Goal: Task Accomplishment & Management: Complete application form

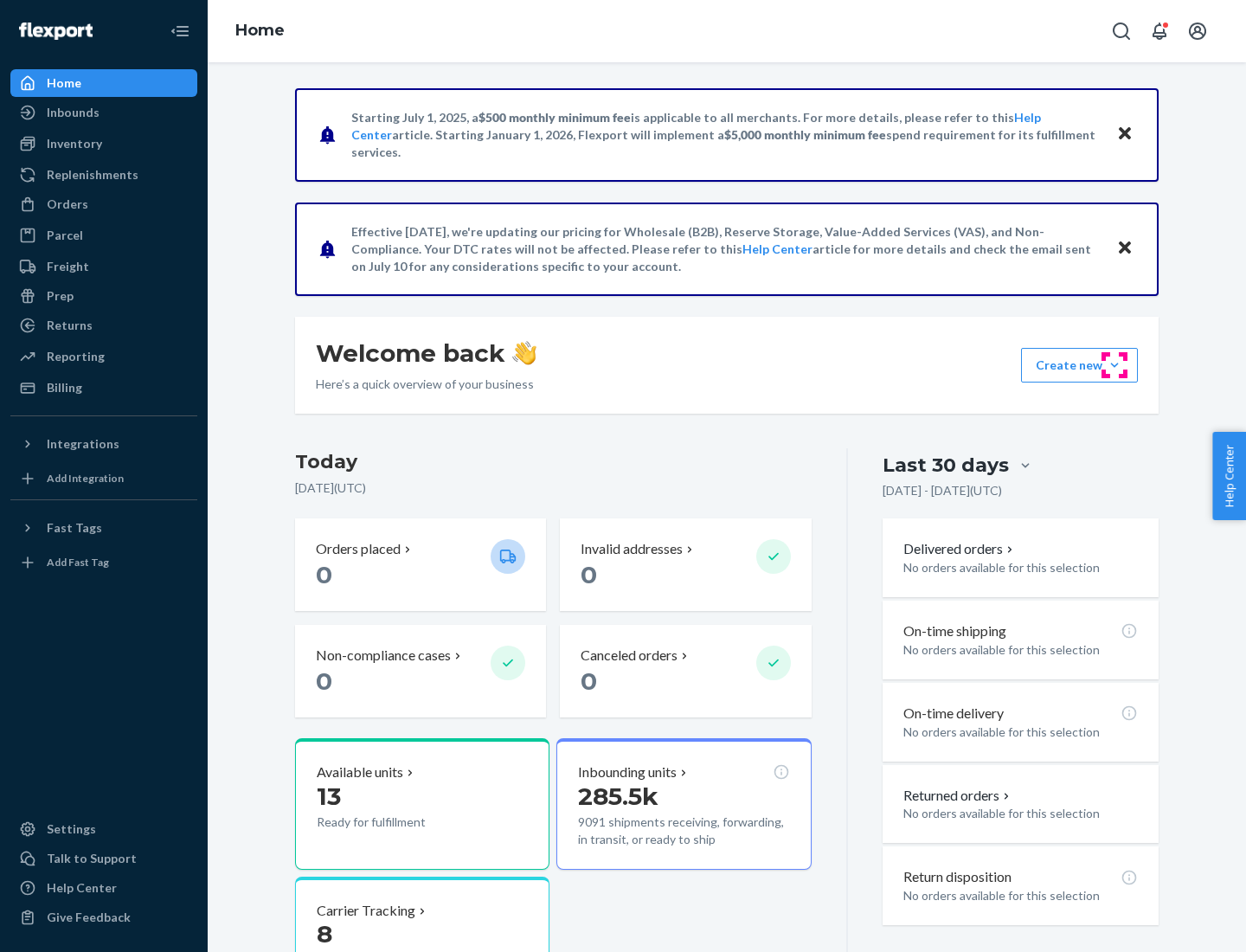
click at [1114, 366] on button "Create new Create new inbound Create new order Create new product" at bounding box center [1080, 365] width 117 height 35
click at [104, 113] on div "Inbounds" at bounding box center [103, 113] width 183 height 24
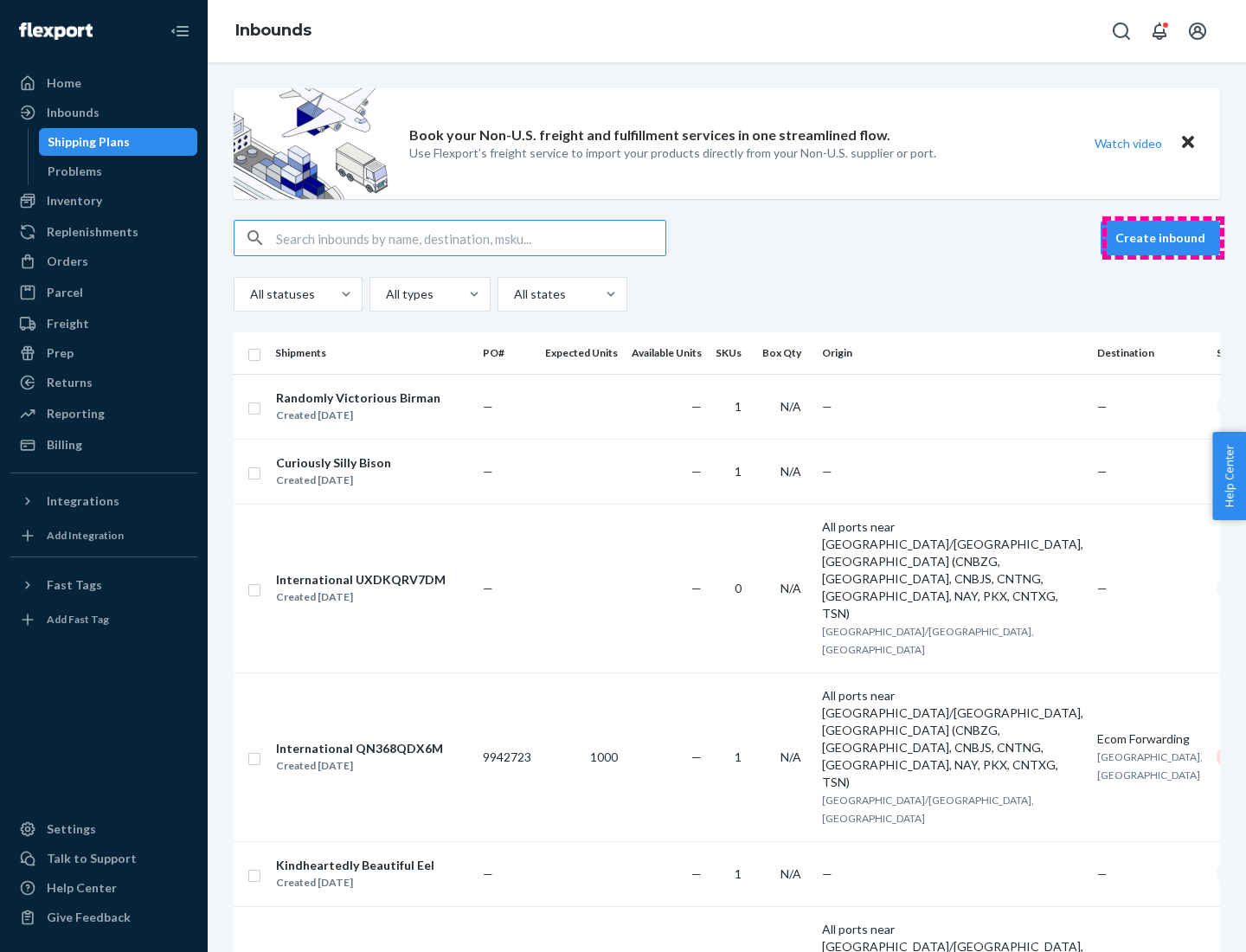
click at [1163, 238] on button "Create inbound" at bounding box center [1160, 238] width 119 height 35
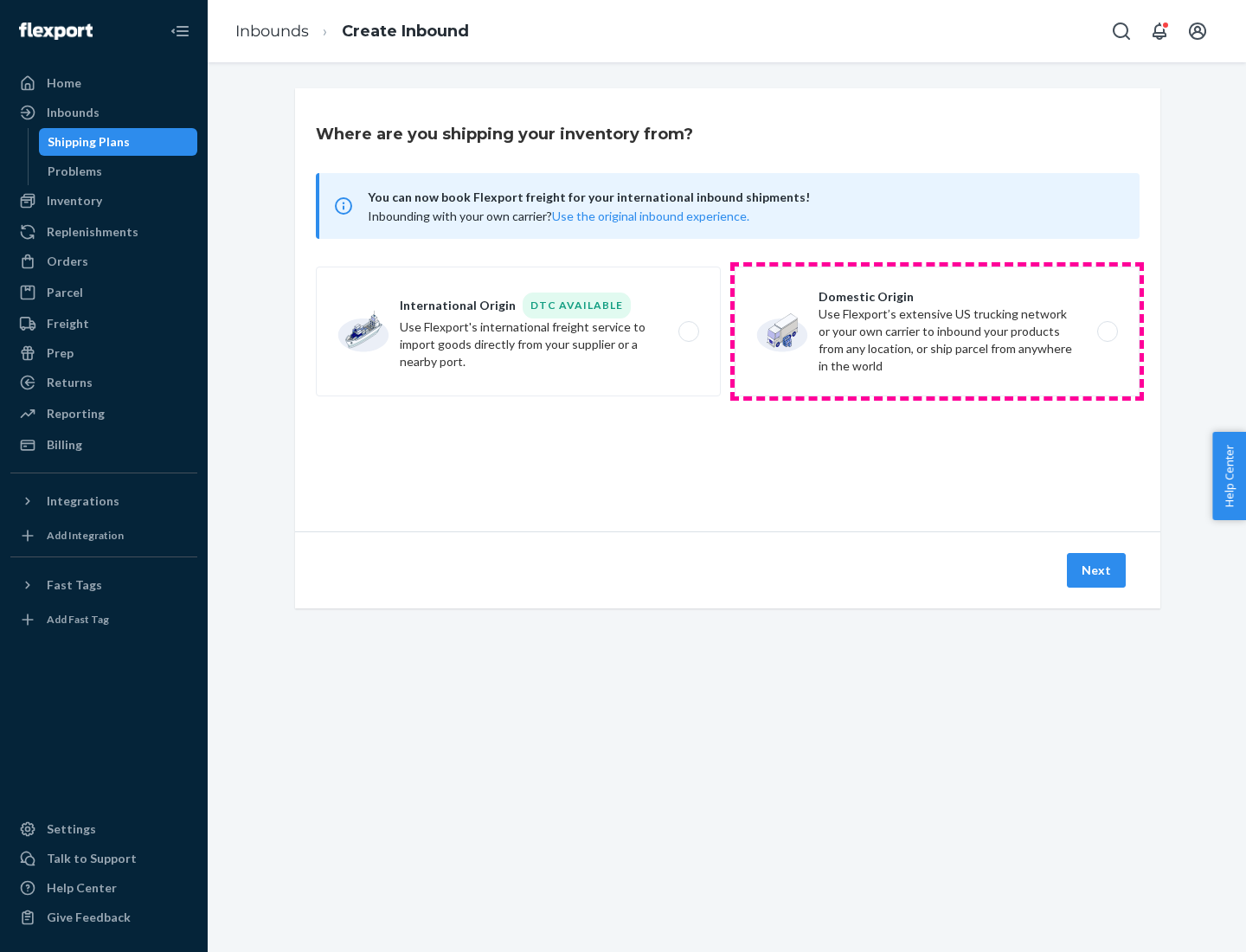
click at [937, 332] on label "Domestic Origin Use Flexport’s extensive US trucking network or your own carrie…" at bounding box center [937, 332] width 405 height 130
click at [1107, 332] on input "Domestic Origin Use Flexport’s extensive US trucking network or your own carrie…" at bounding box center [1113, 332] width 11 height 11
radio input "true"
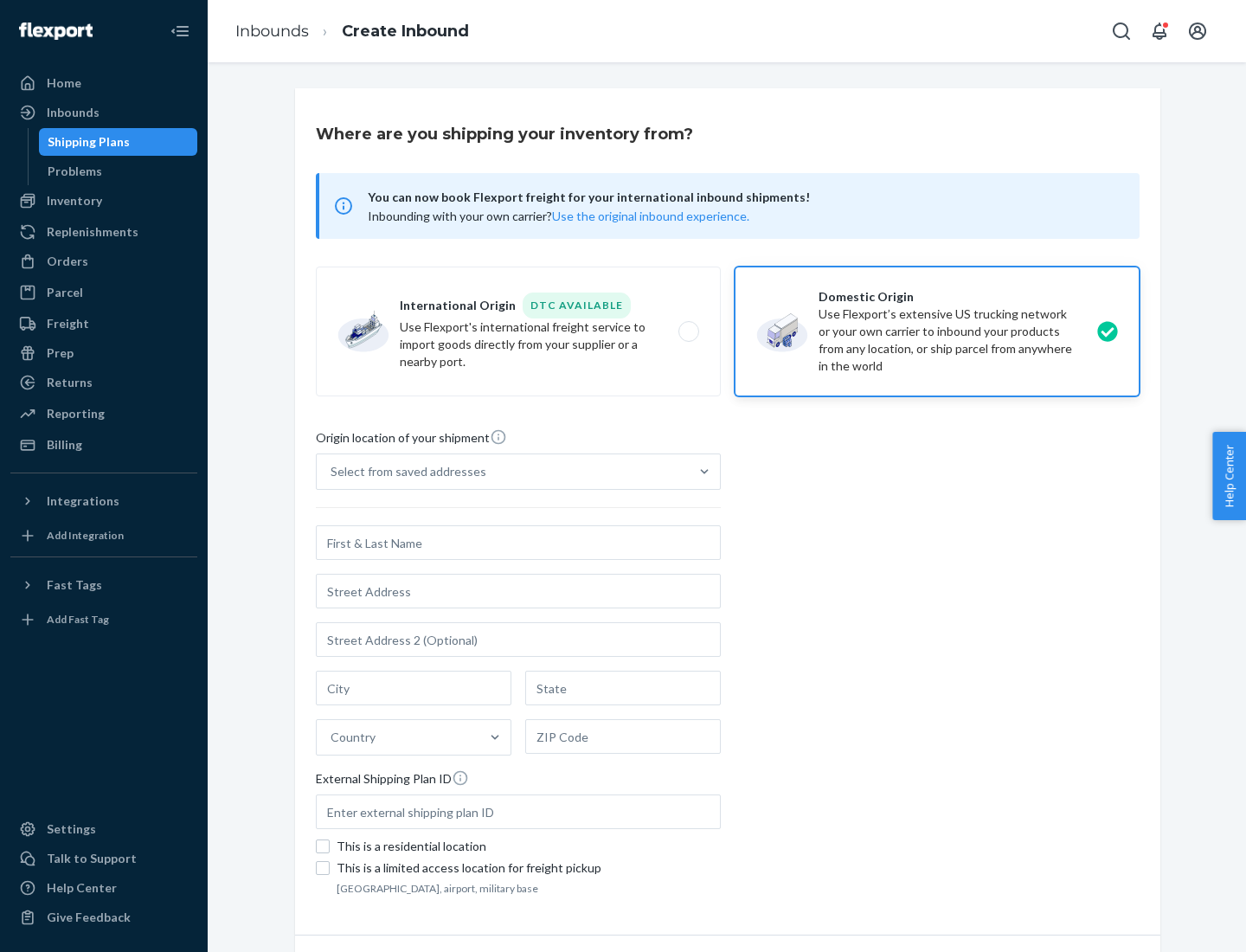
click at [404, 472] on div "Select from saved addresses" at bounding box center [409, 472] width 156 height 17
click at [333, 472] on input "Select from saved addresses" at bounding box center [332, 472] width 2 height 17
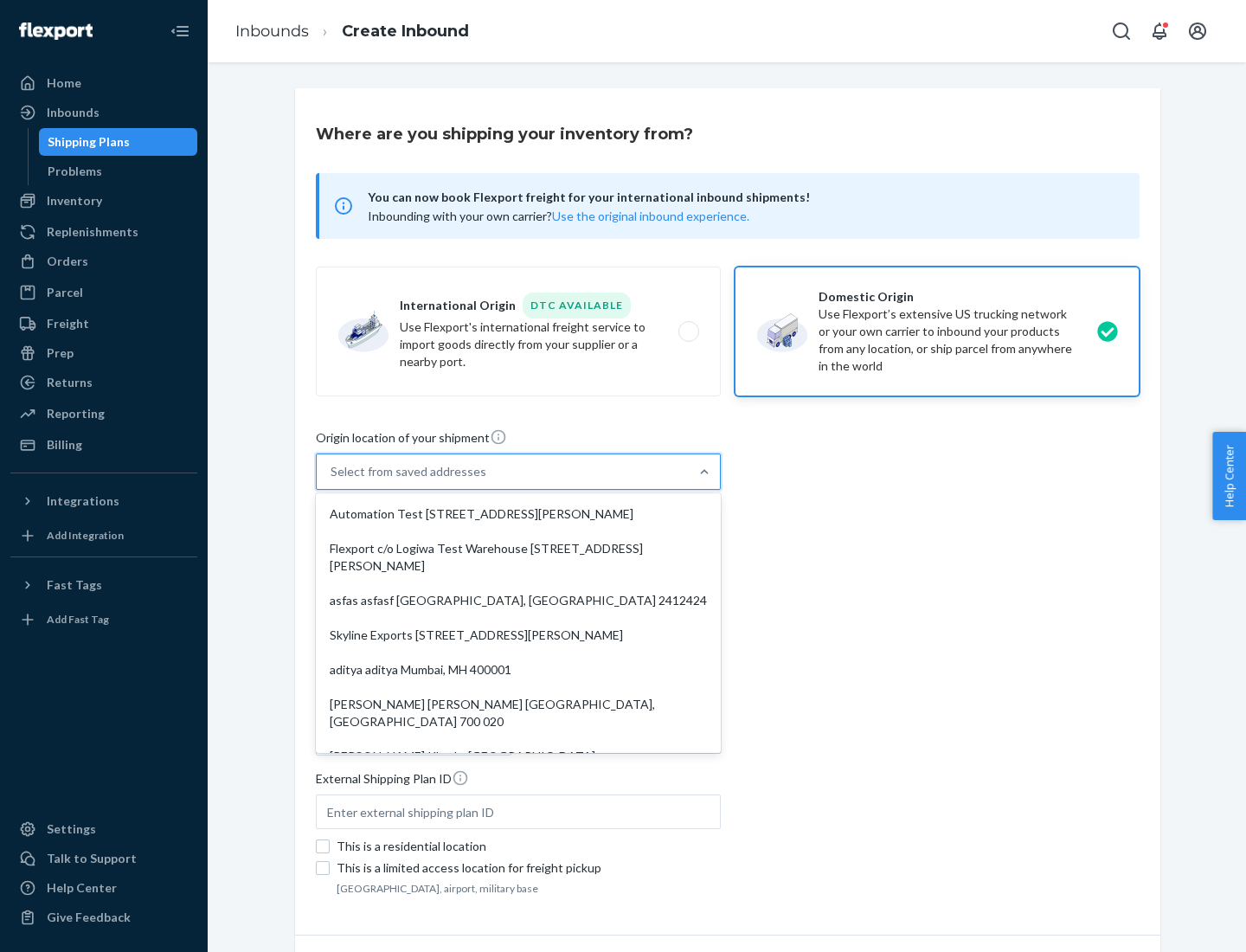
scroll to position [7, 0]
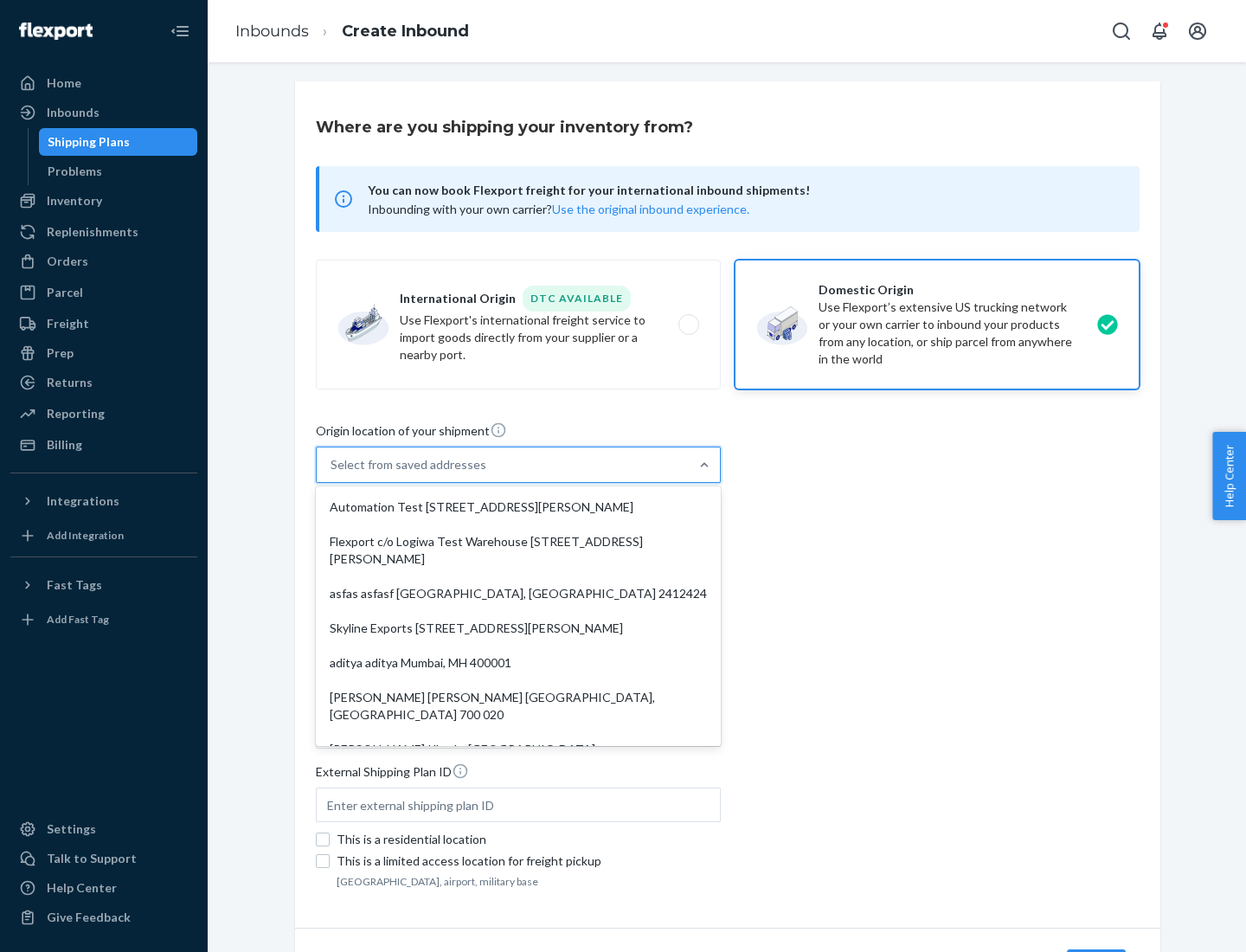
click at [519, 507] on div "Automation Test [STREET_ADDRESS][PERSON_NAME]" at bounding box center [519, 507] width 398 height 35
click at [333, 474] on input "option Automation Test [STREET_ADDRESS][PERSON_NAME]. 9 results available. Use …" at bounding box center [332, 464] width 2 height 17
type input "Automation Test"
type input "[STREET_ADDRESS][PERSON_NAME]"
type input "9th Floor"
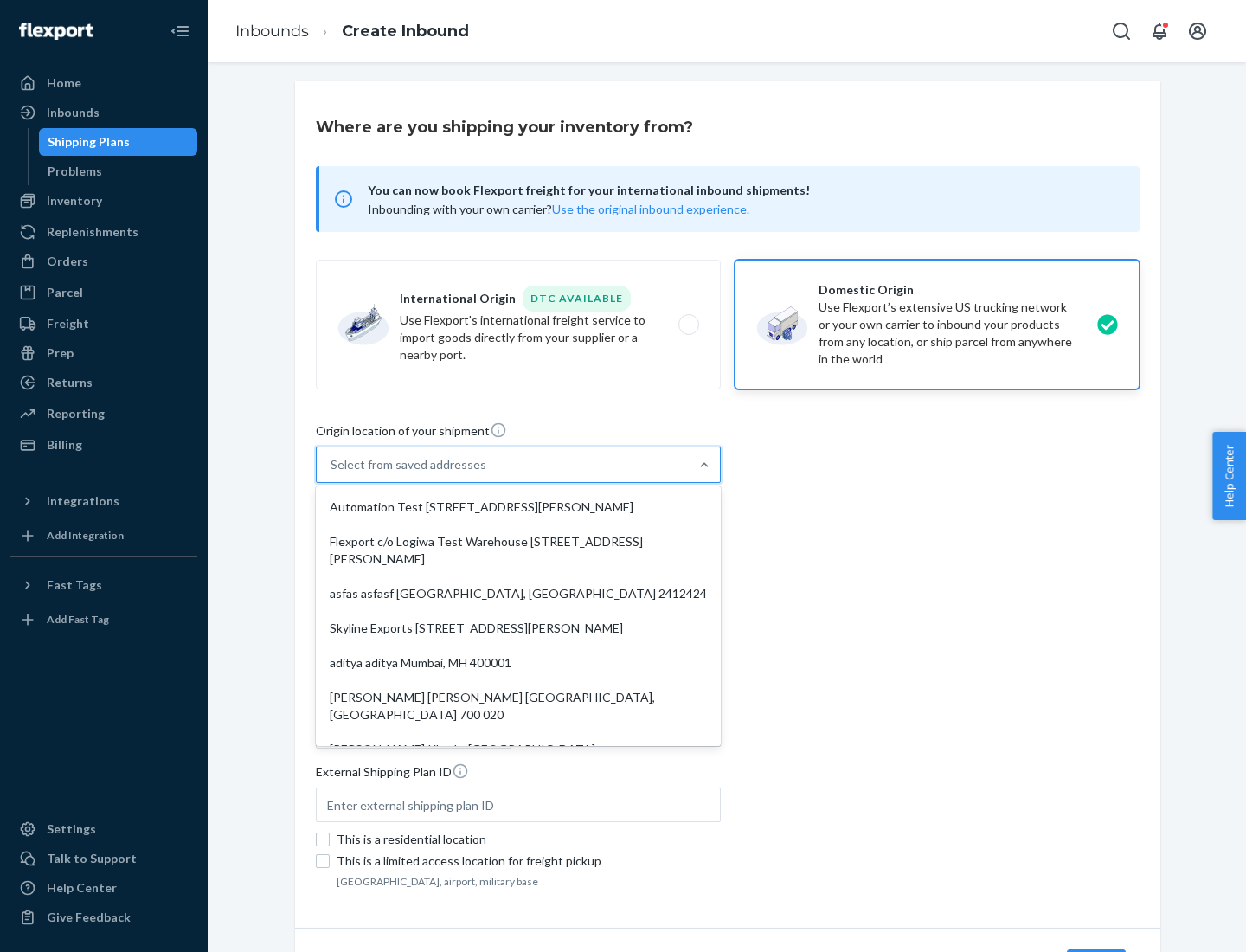
type input "[GEOGRAPHIC_DATA]"
type input "CA"
type input "94104"
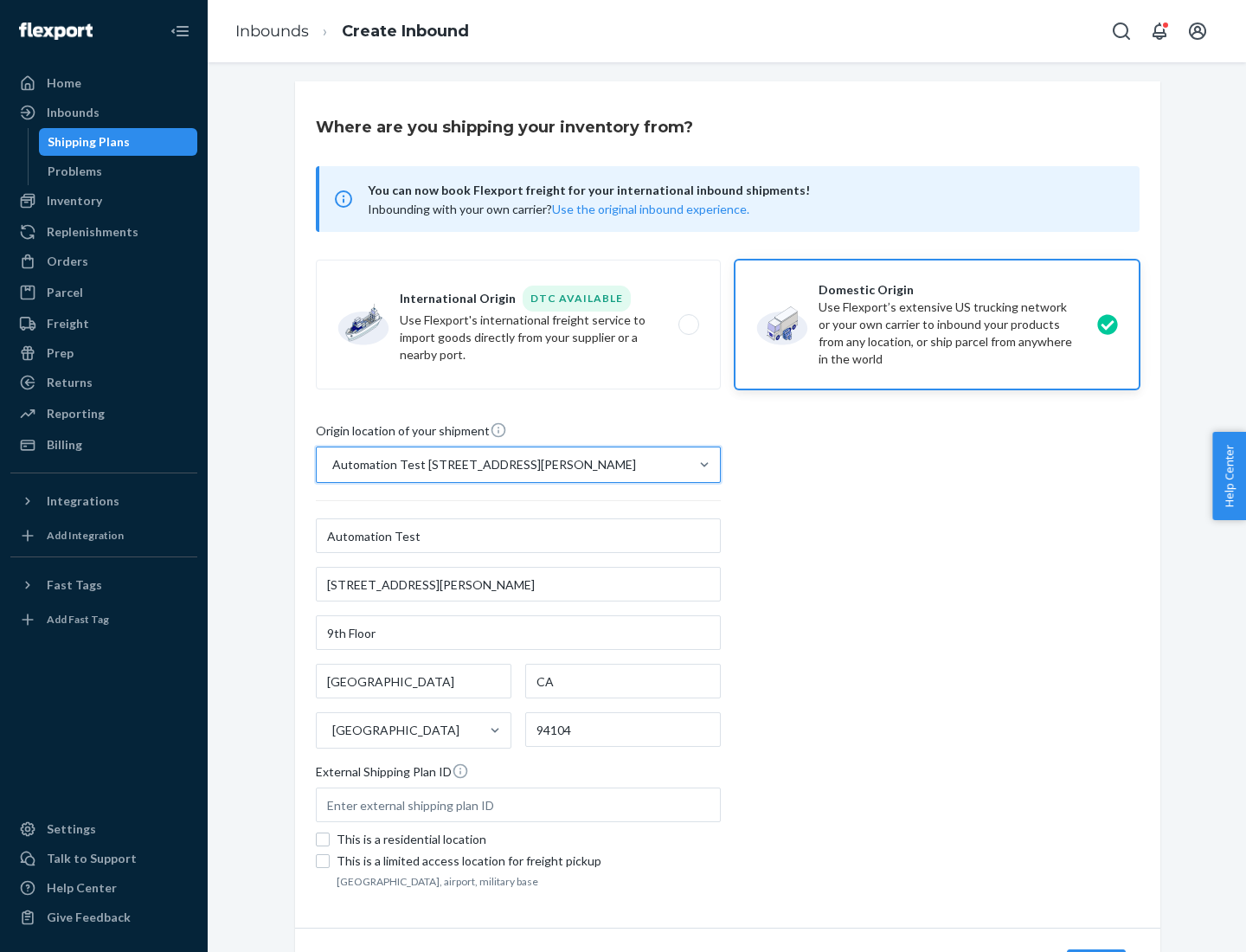
scroll to position [101, 0]
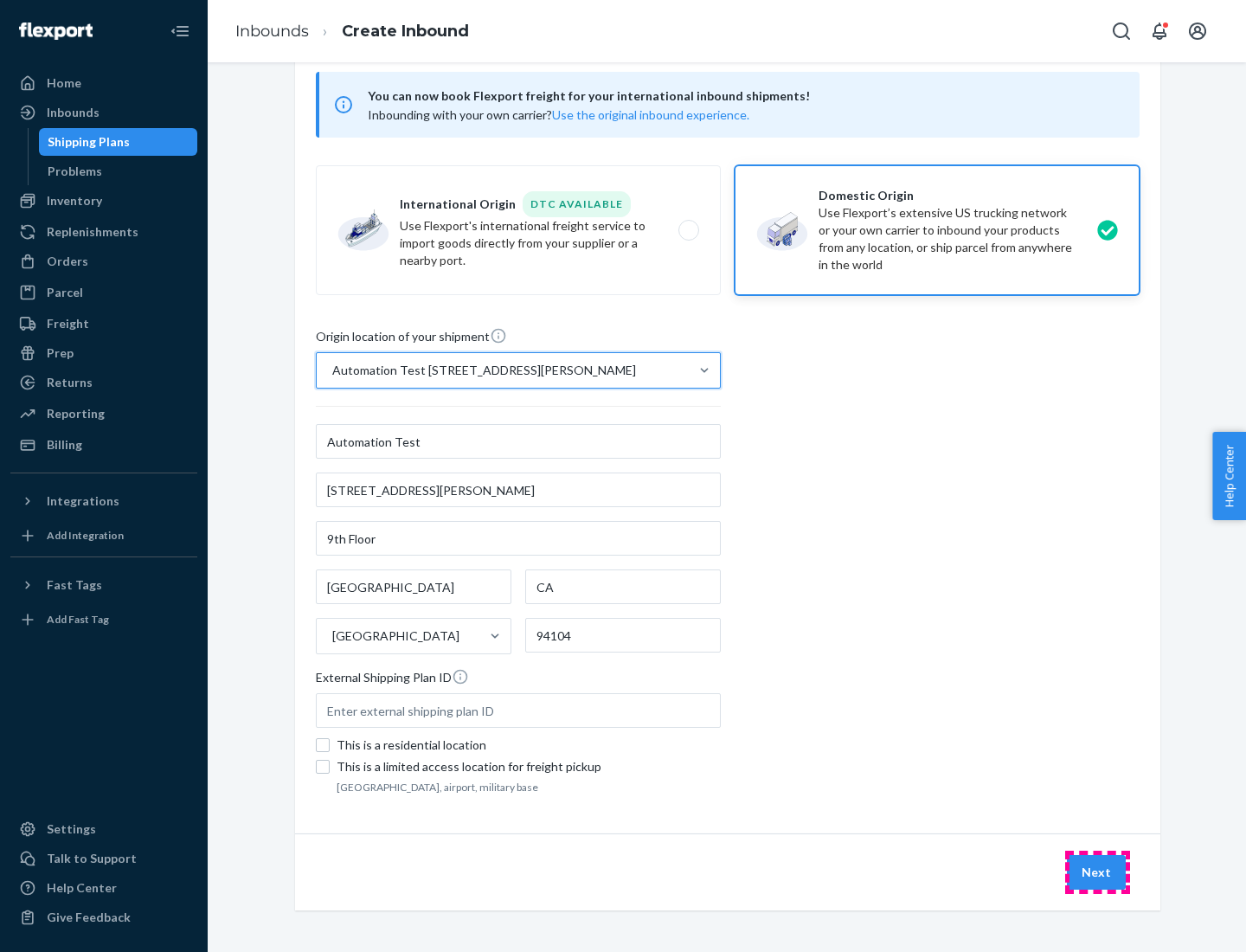
click at [1098, 872] on button "Next" at bounding box center [1097, 872] width 59 height 35
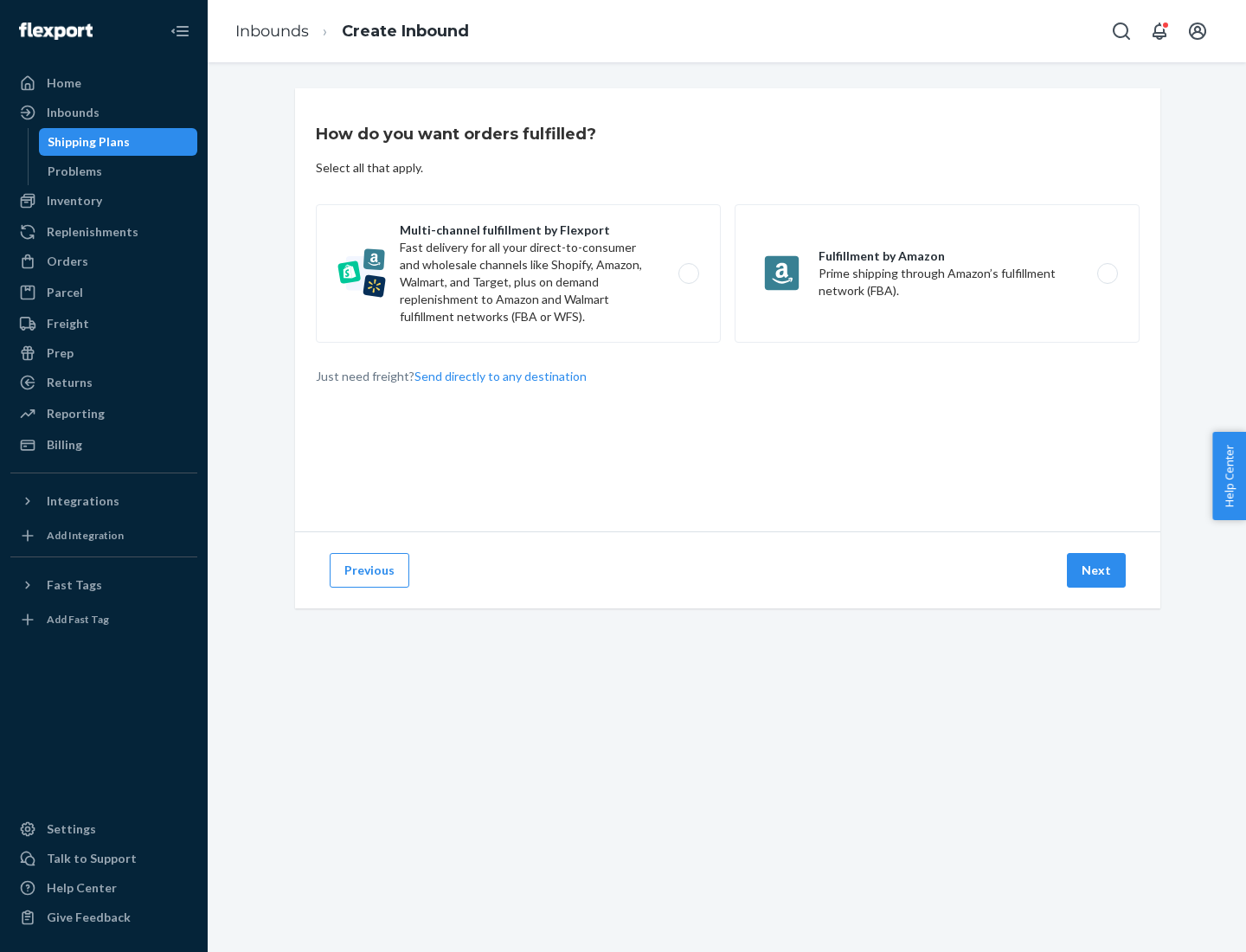
click at [519, 273] on label "Multi-channel fulfillment by Flexport Fast delivery for all your direct-to-cons…" at bounding box center [518, 273] width 405 height 138
click at [688, 273] on input "Multi-channel fulfillment by Flexport Fast delivery for all your direct-to-cons…" at bounding box center [693, 273] width 11 height 11
radio input "true"
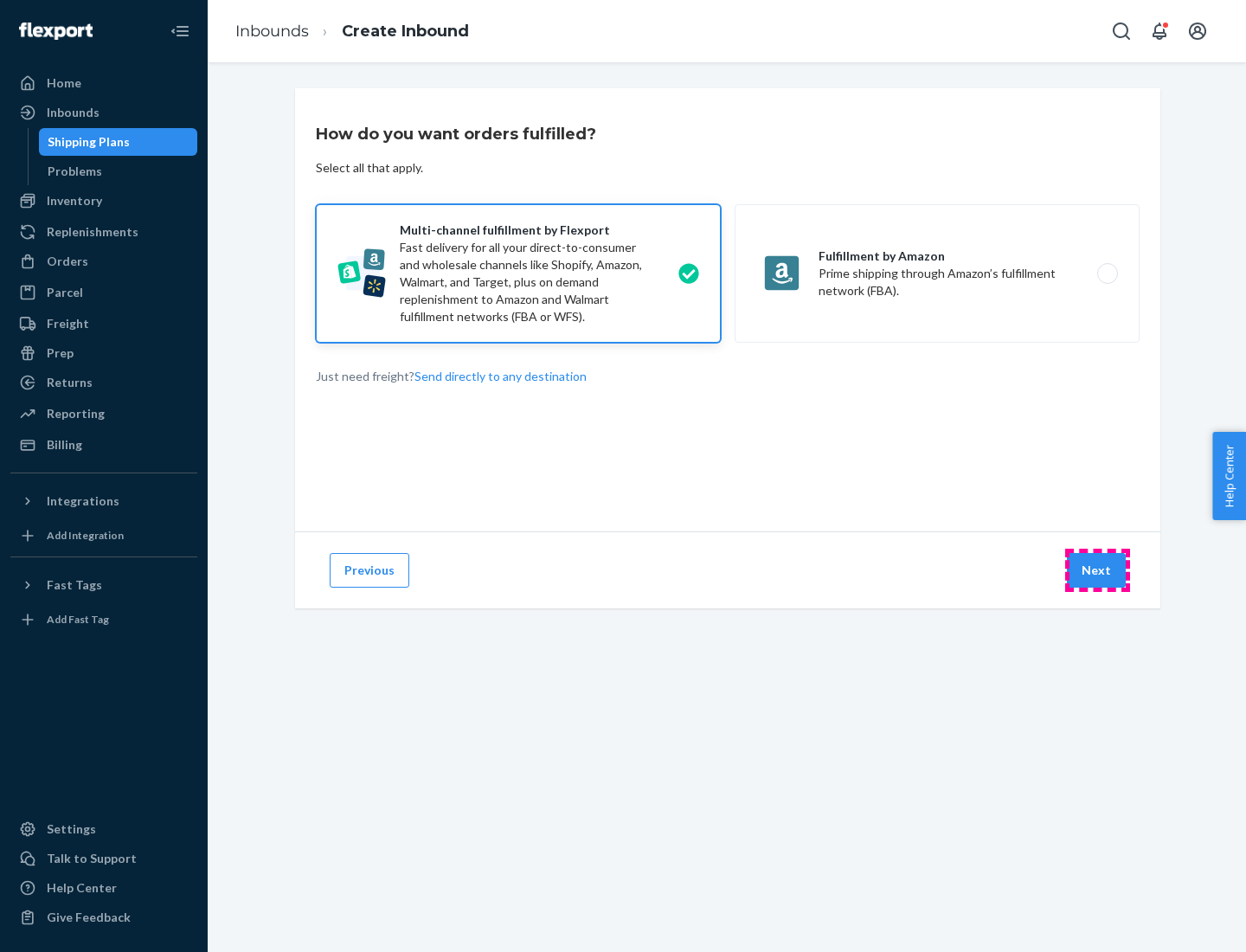
click at [1098, 570] on button "Next" at bounding box center [1097, 570] width 59 height 35
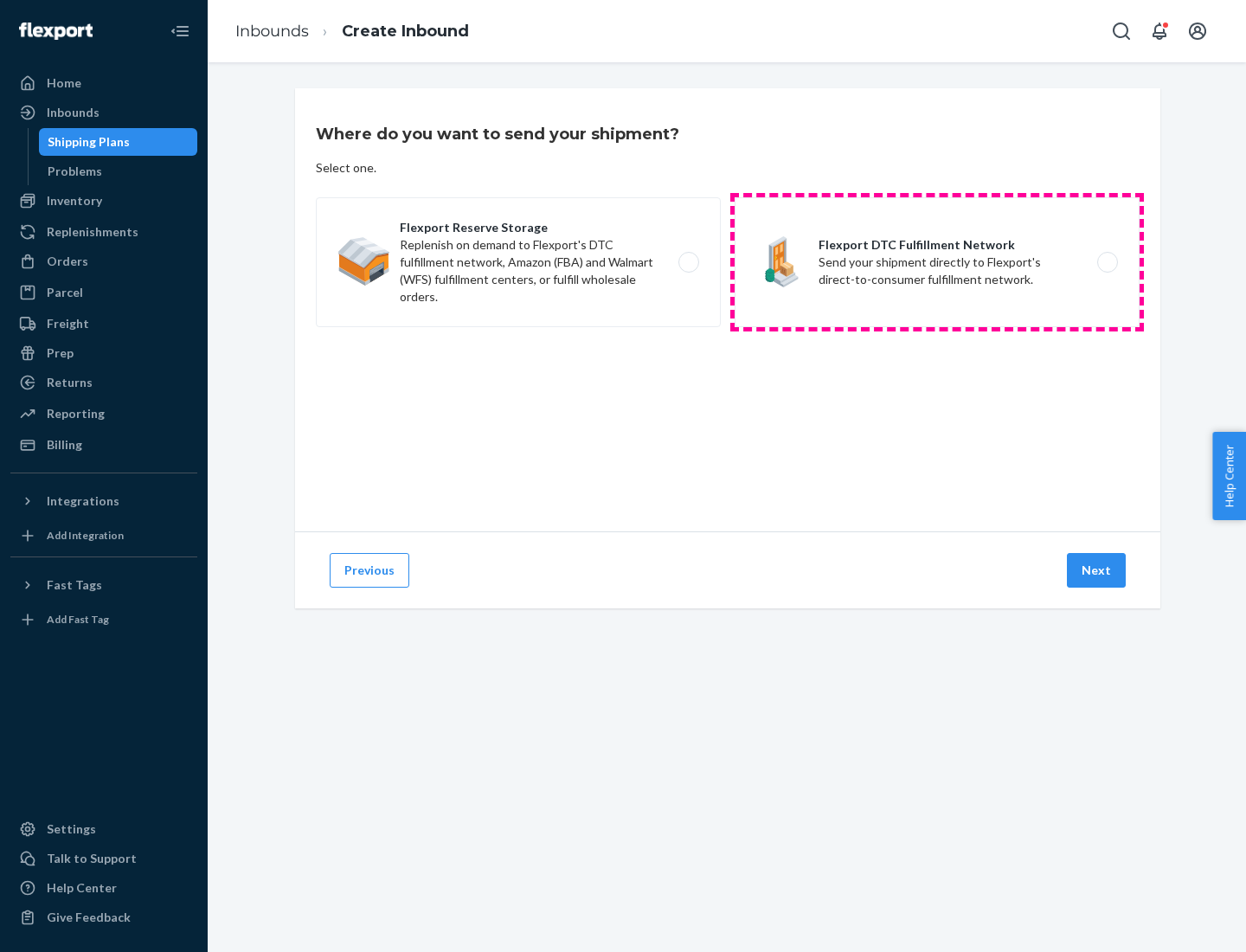
click at [937, 262] on label "Flexport DTC Fulfillment Network Send your shipment directly to Flexport's dire…" at bounding box center [937, 262] width 405 height 130
click at [1107, 262] on input "Flexport DTC Fulfillment Network Send your shipment directly to Flexport's dire…" at bounding box center [1113, 263] width 11 height 11
radio input "true"
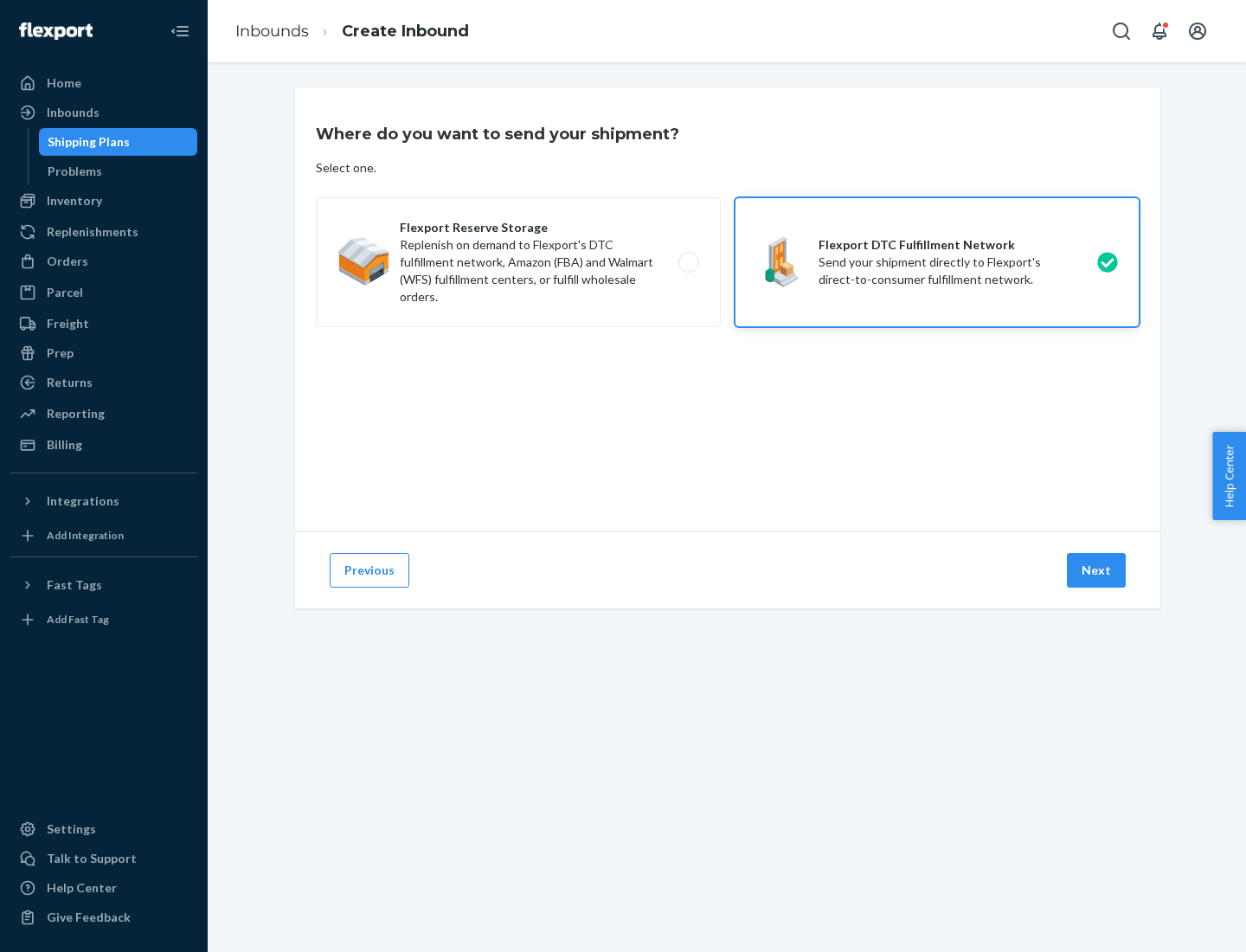
click at [1098, 570] on button "Next" at bounding box center [1097, 570] width 59 height 35
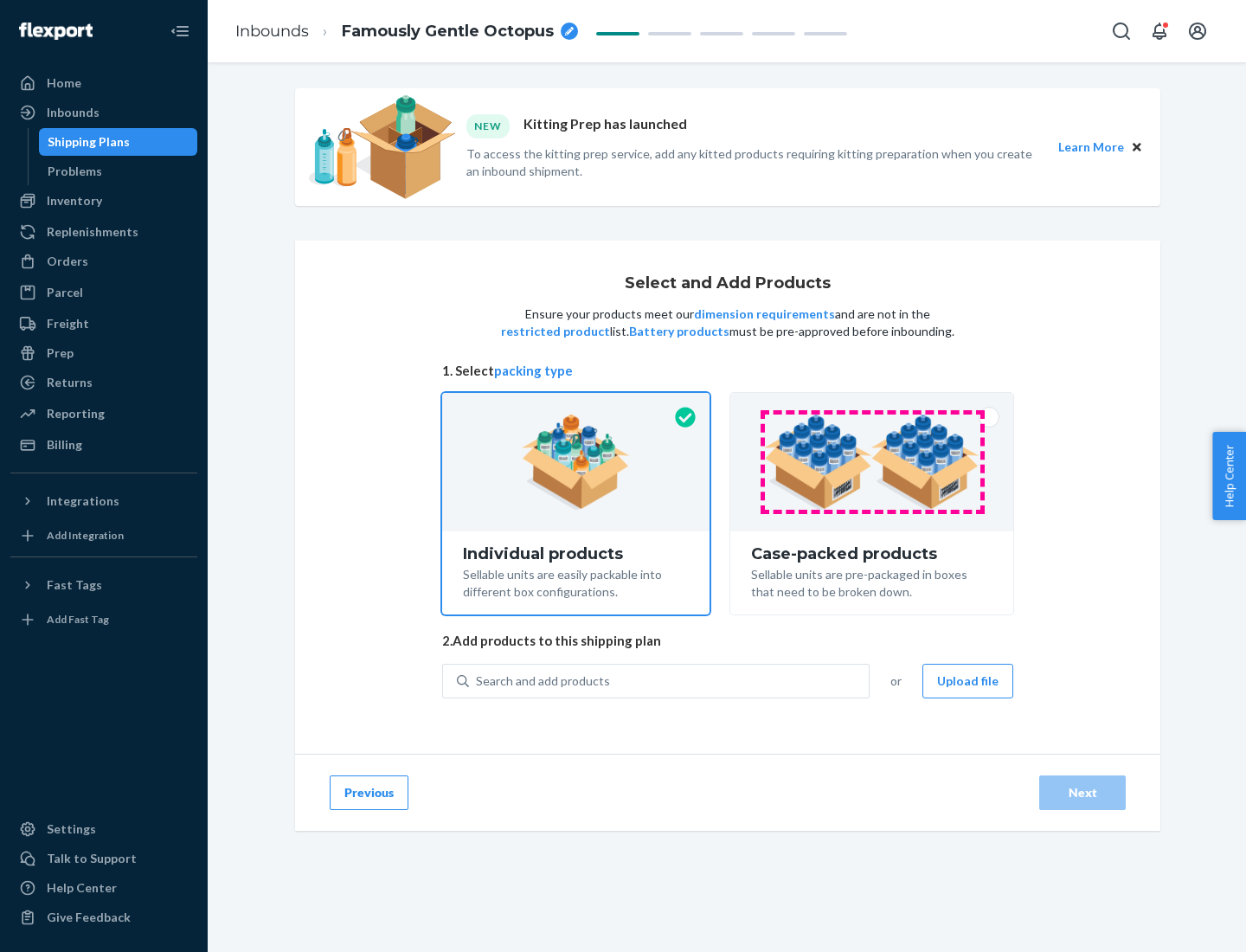
click at [872, 462] on img at bounding box center [871, 461] width 215 height 95
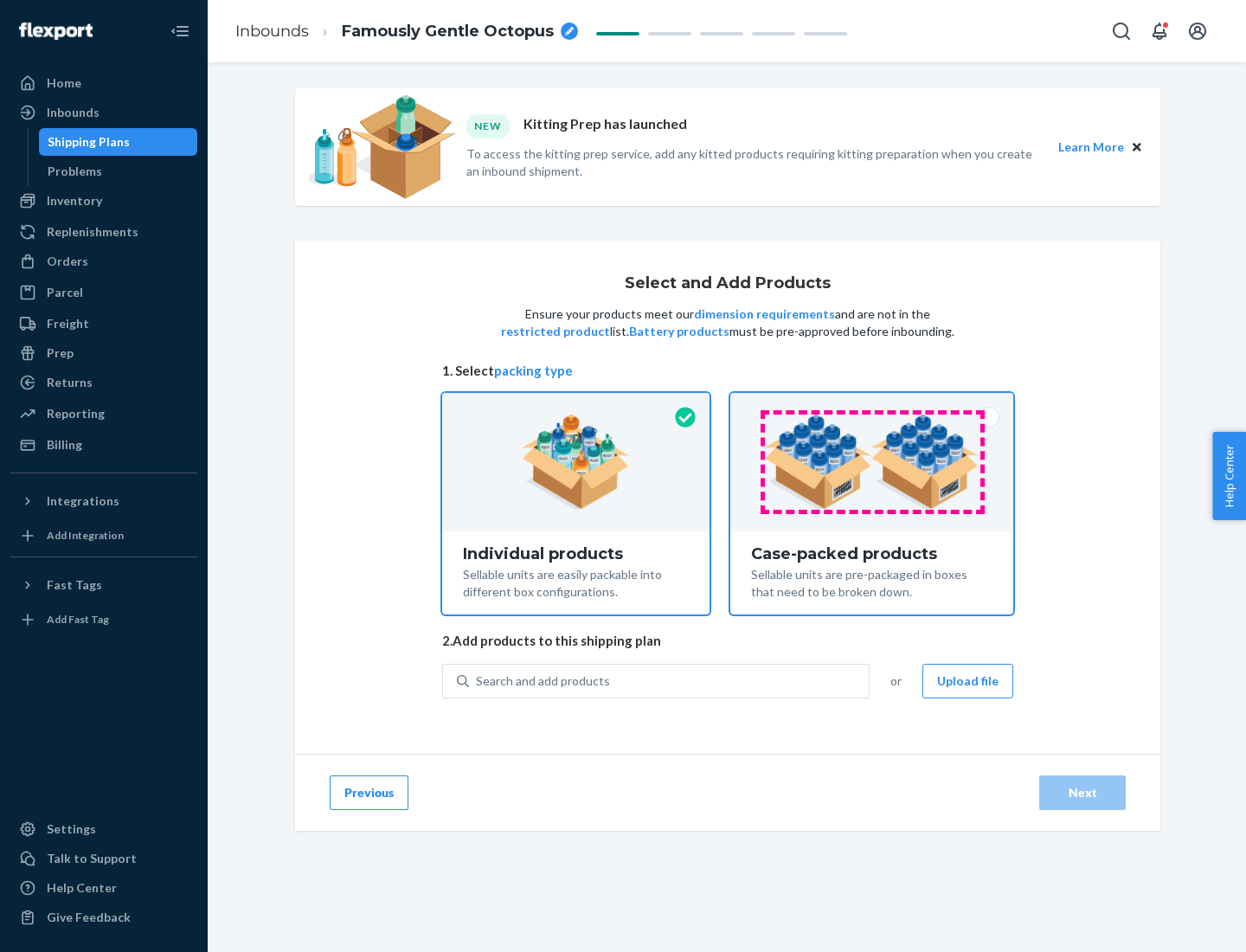
click at [872, 404] on input "Case-packed products Sellable units are pre-packaged in boxes that need to be b…" at bounding box center [872, 398] width 11 height 11
radio input "true"
radio input "false"
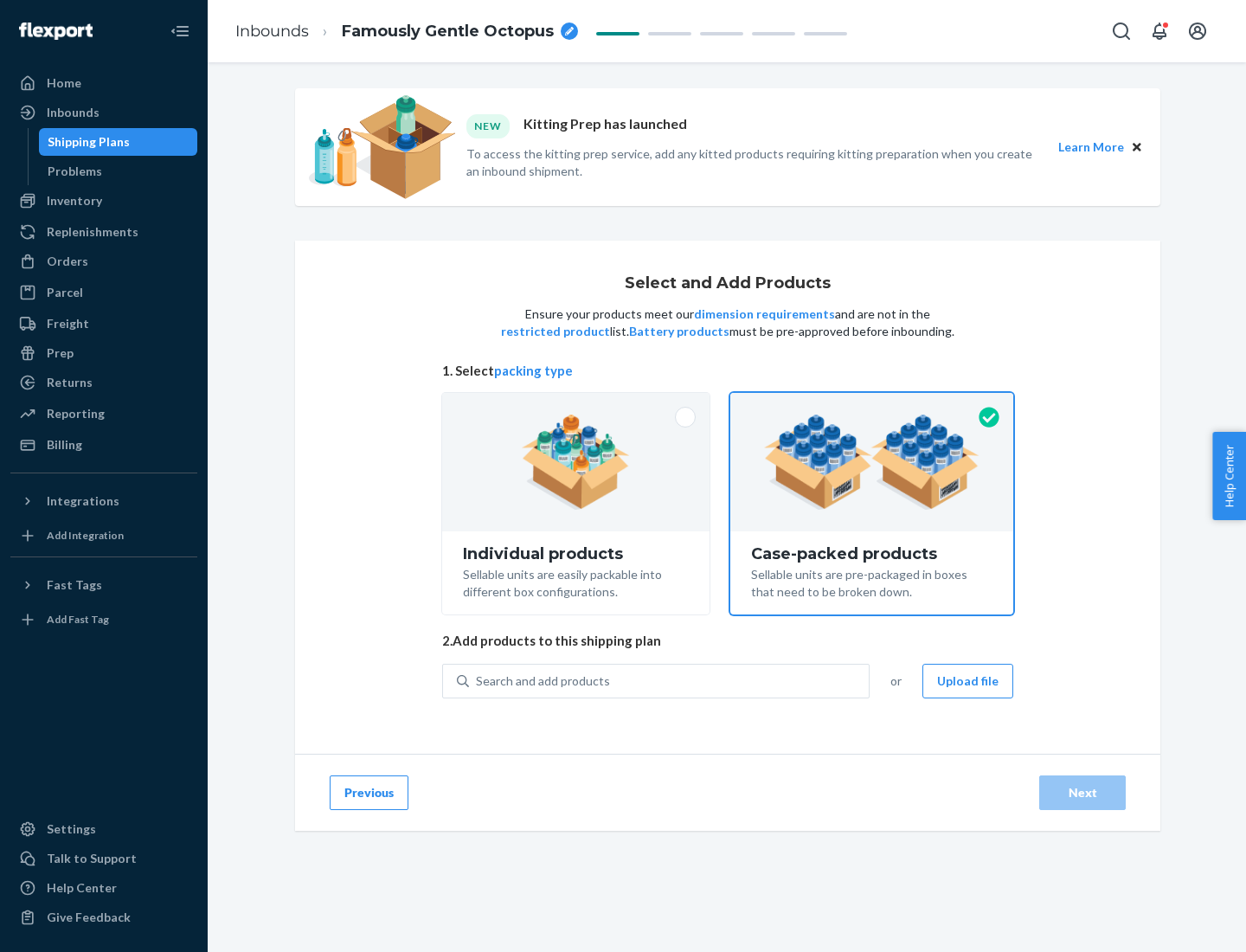
click at [670, 680] on div "Search and add products" at bounding box center [668, 680] width 399 height 31
click at [477, 680] on input "Search and add products" at bounding box center [477, 681] width 2 height 17
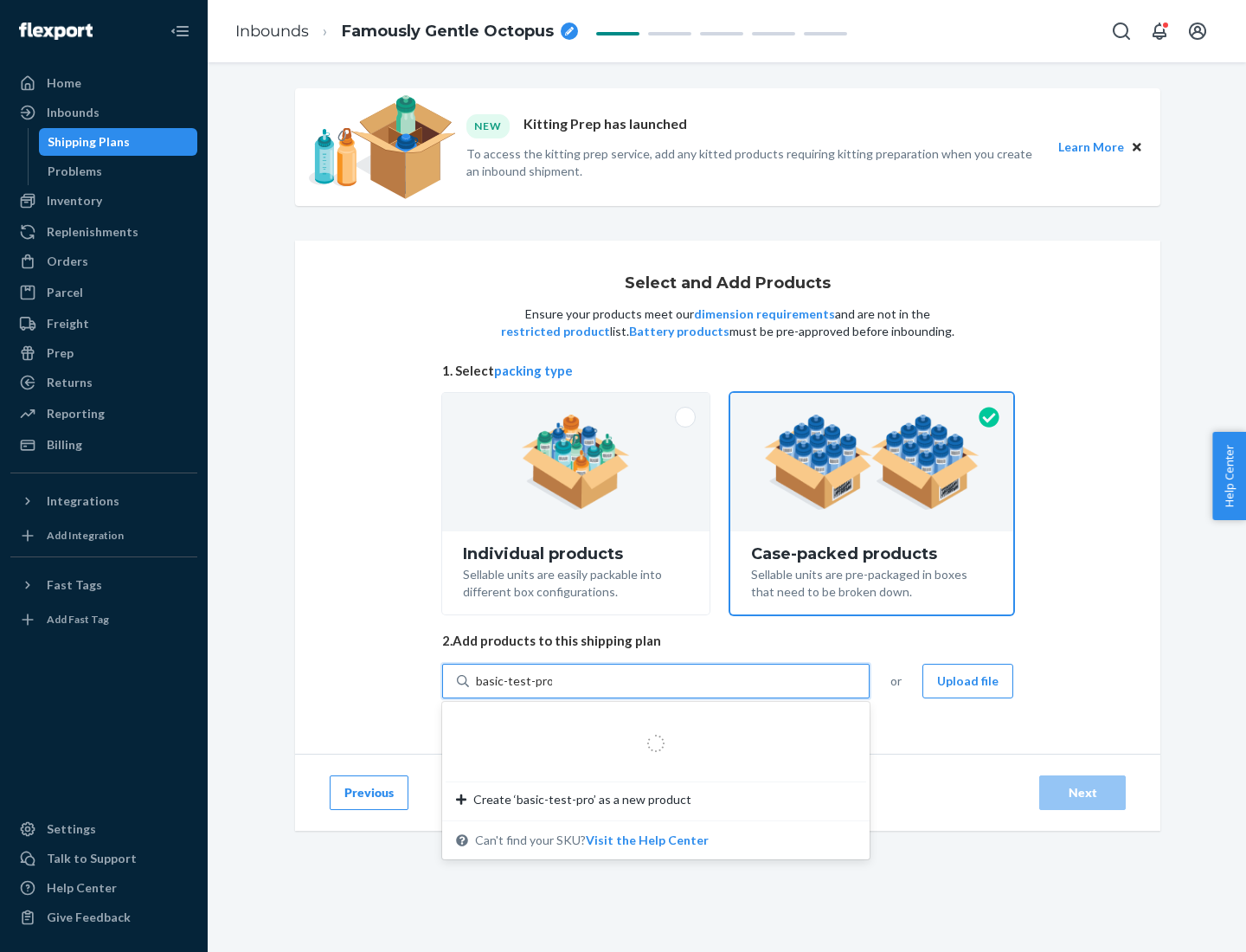
type input "basic-test-product-1"
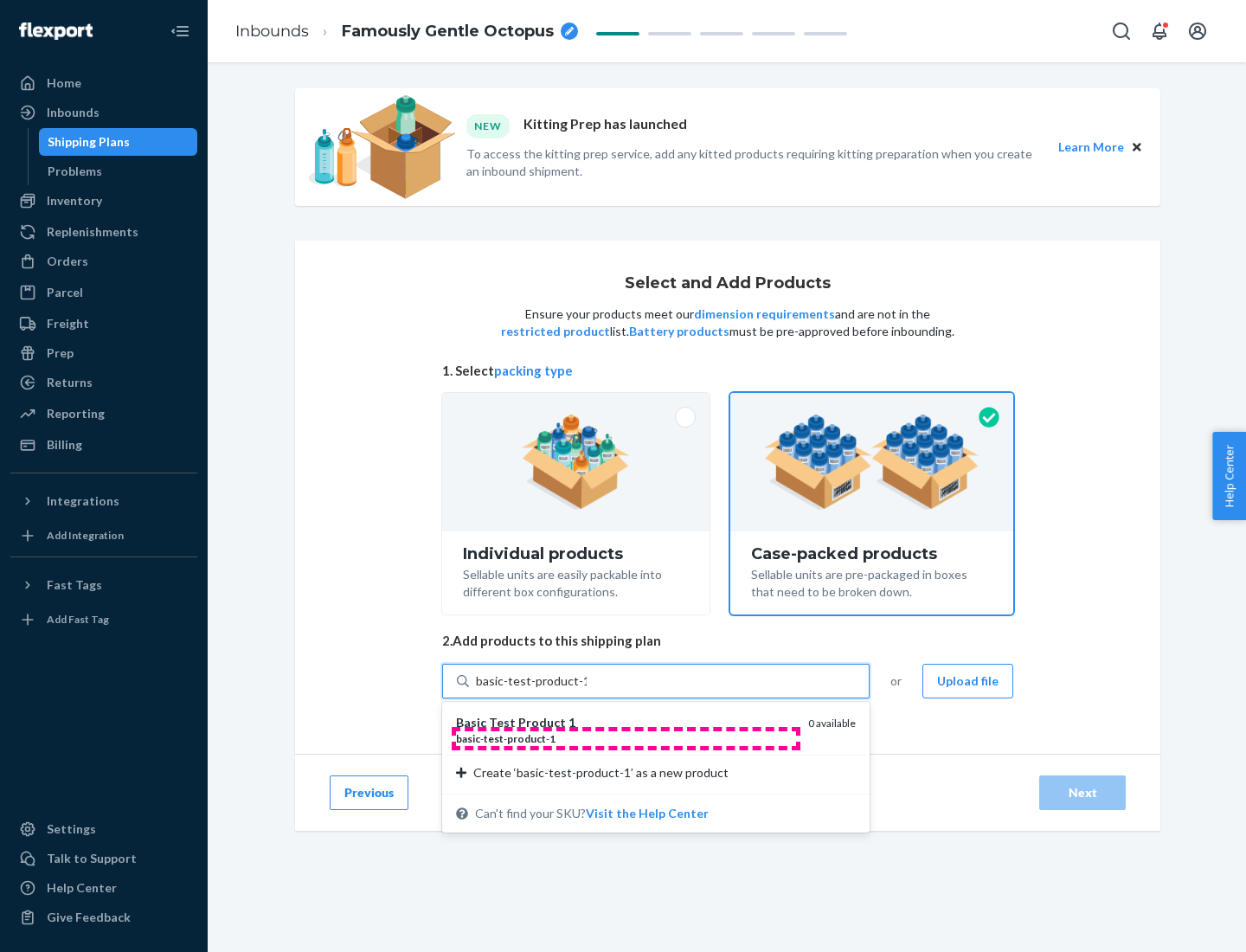
click at [626, 739] on div "basic - test - product - 1" at bounding box center [625, 739] width 338 height 15
click at [586, 690] on input "basic-test-product-1" at bounding box center [532, 681] width 111 height 17
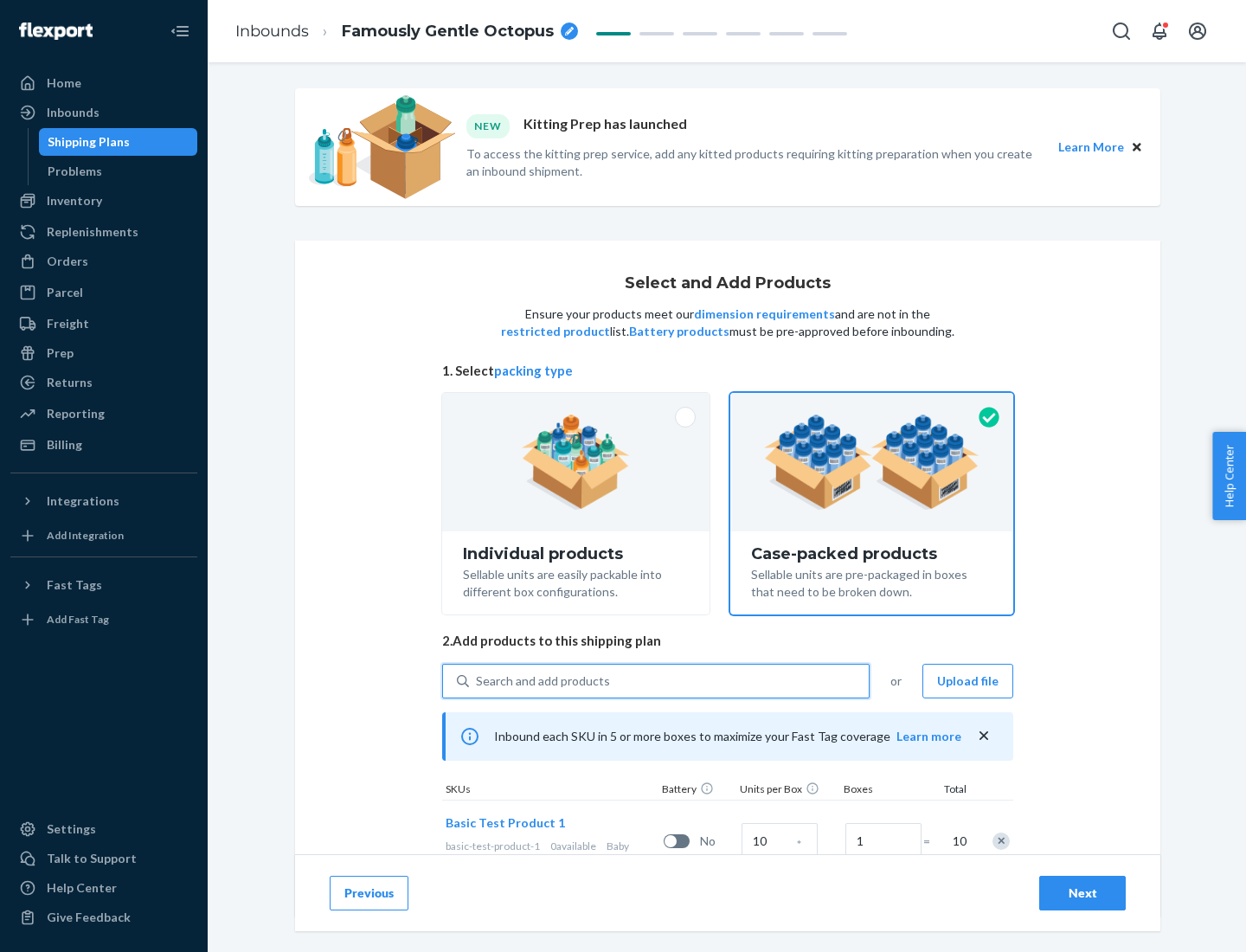
scroll to position [62, 0]
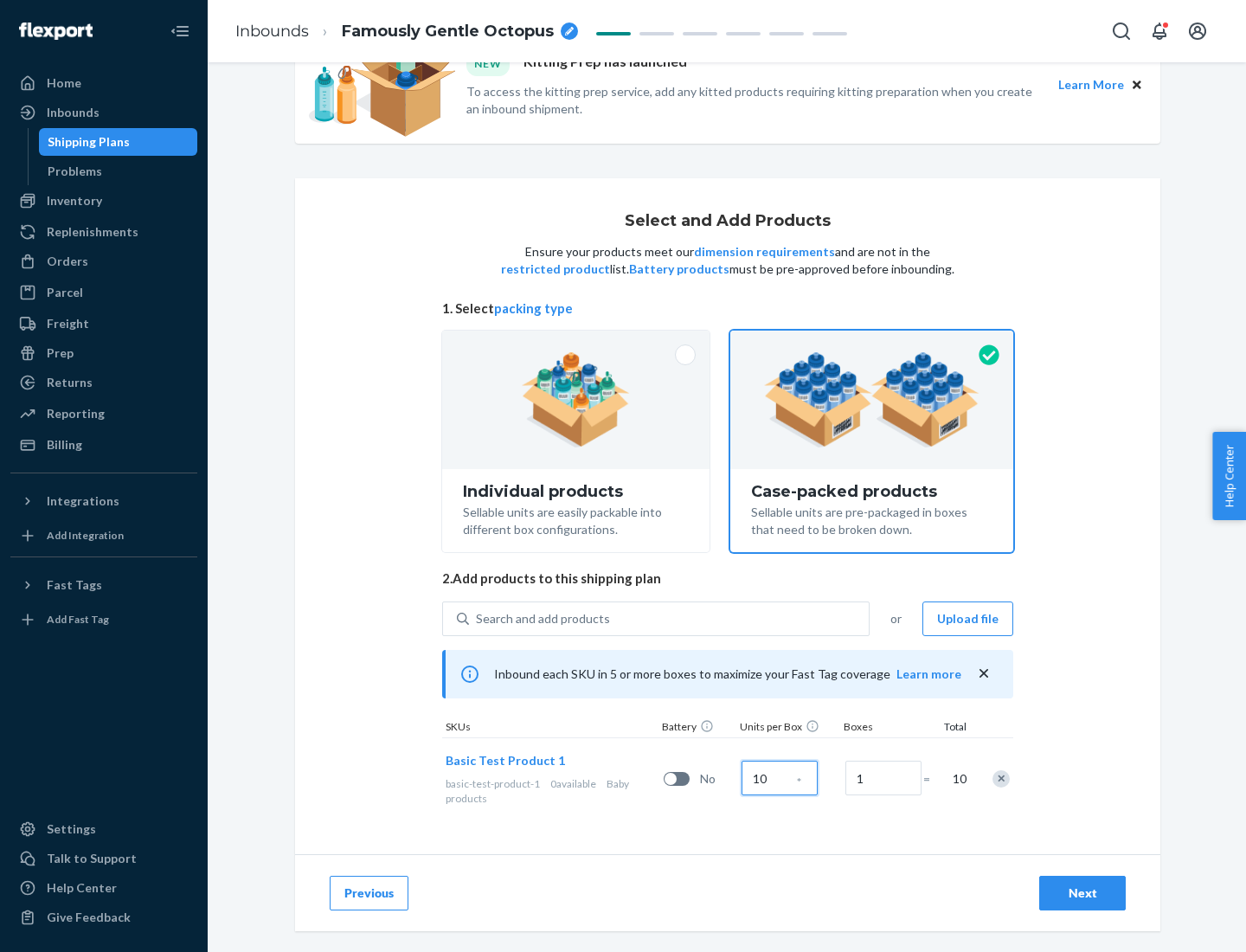
type input "10"
type input "7"
click at [1082, 893] on div "Next" at bounding box center [1082, 893] width 57 height 17
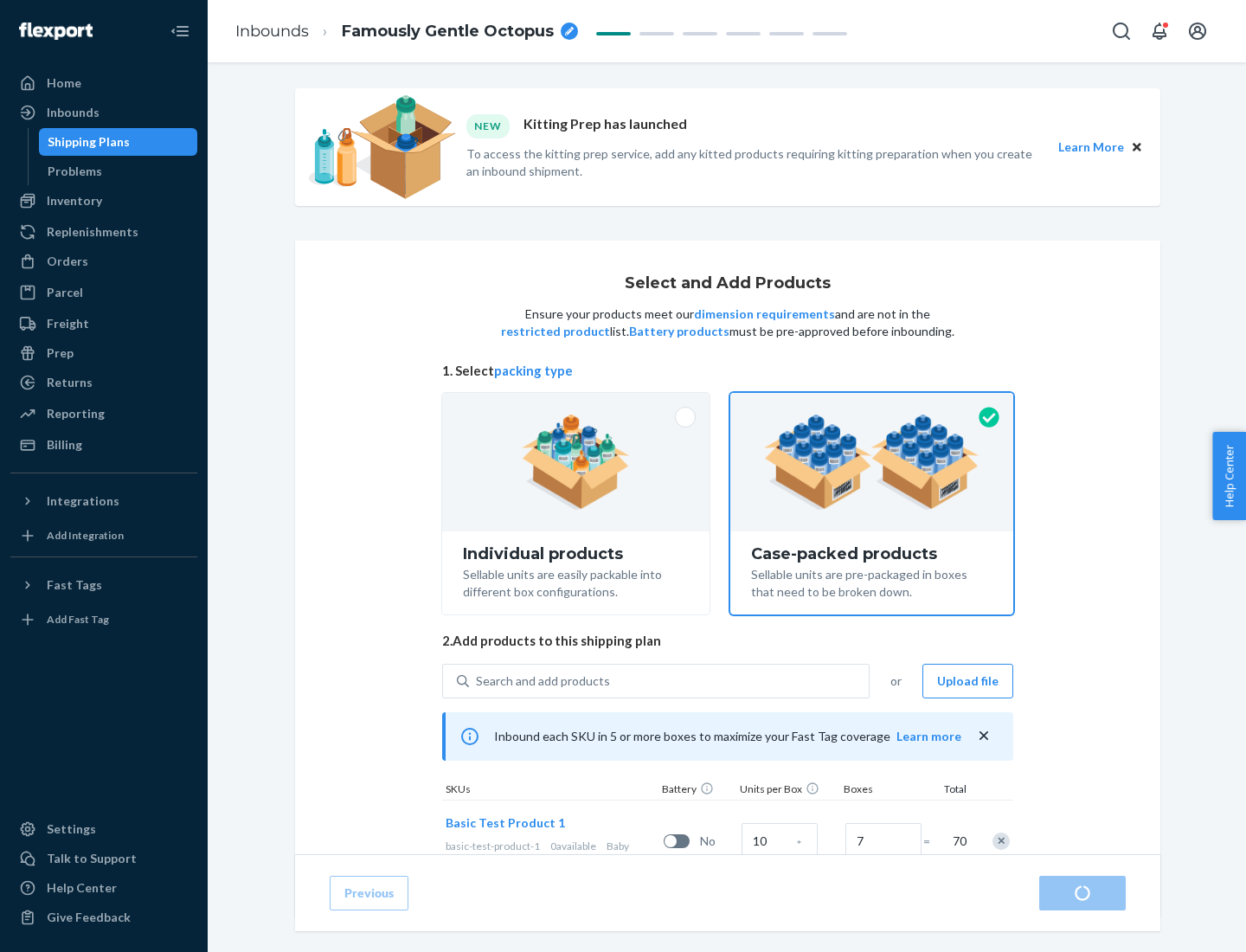
radio input "true"
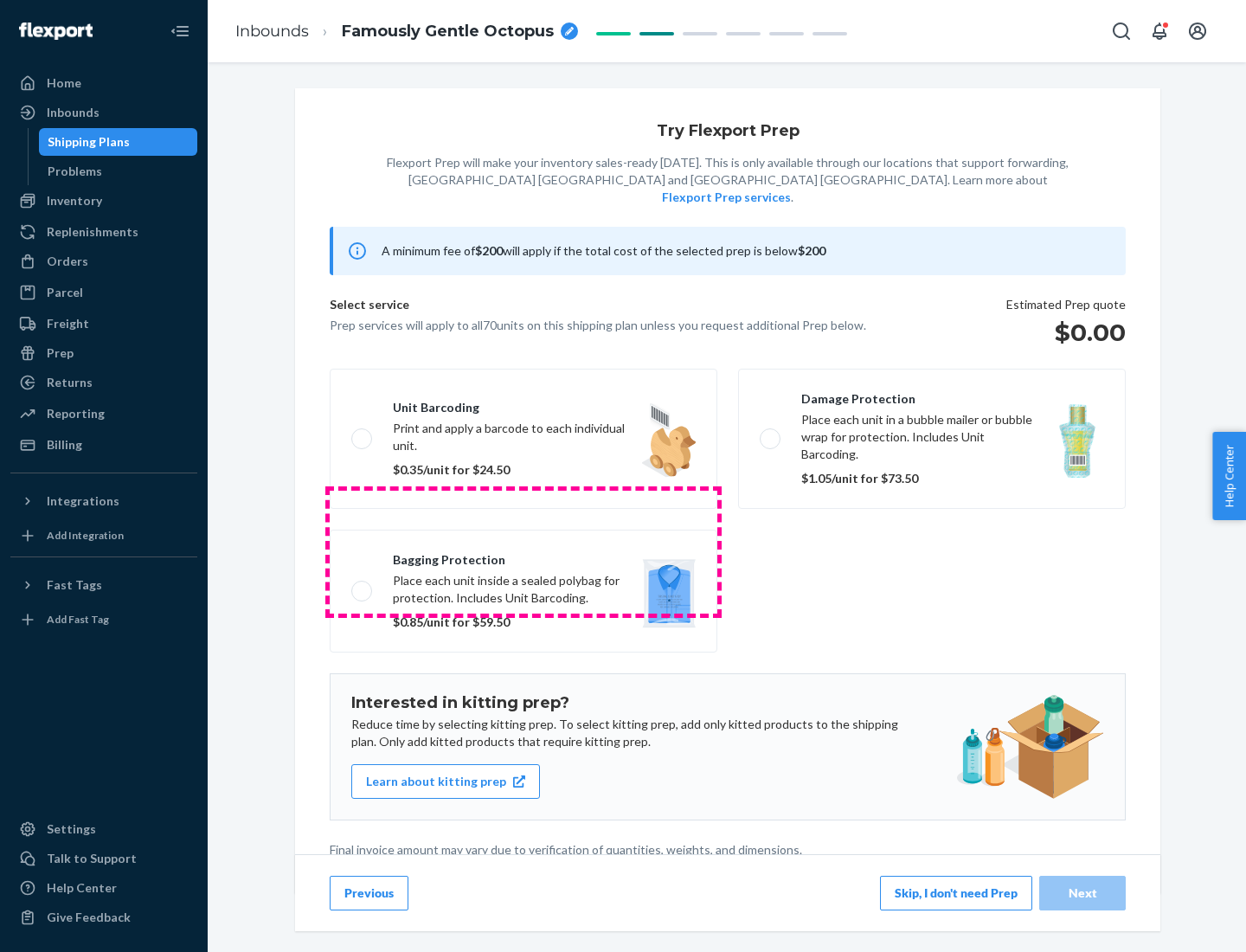
scroll to position [5, 0]
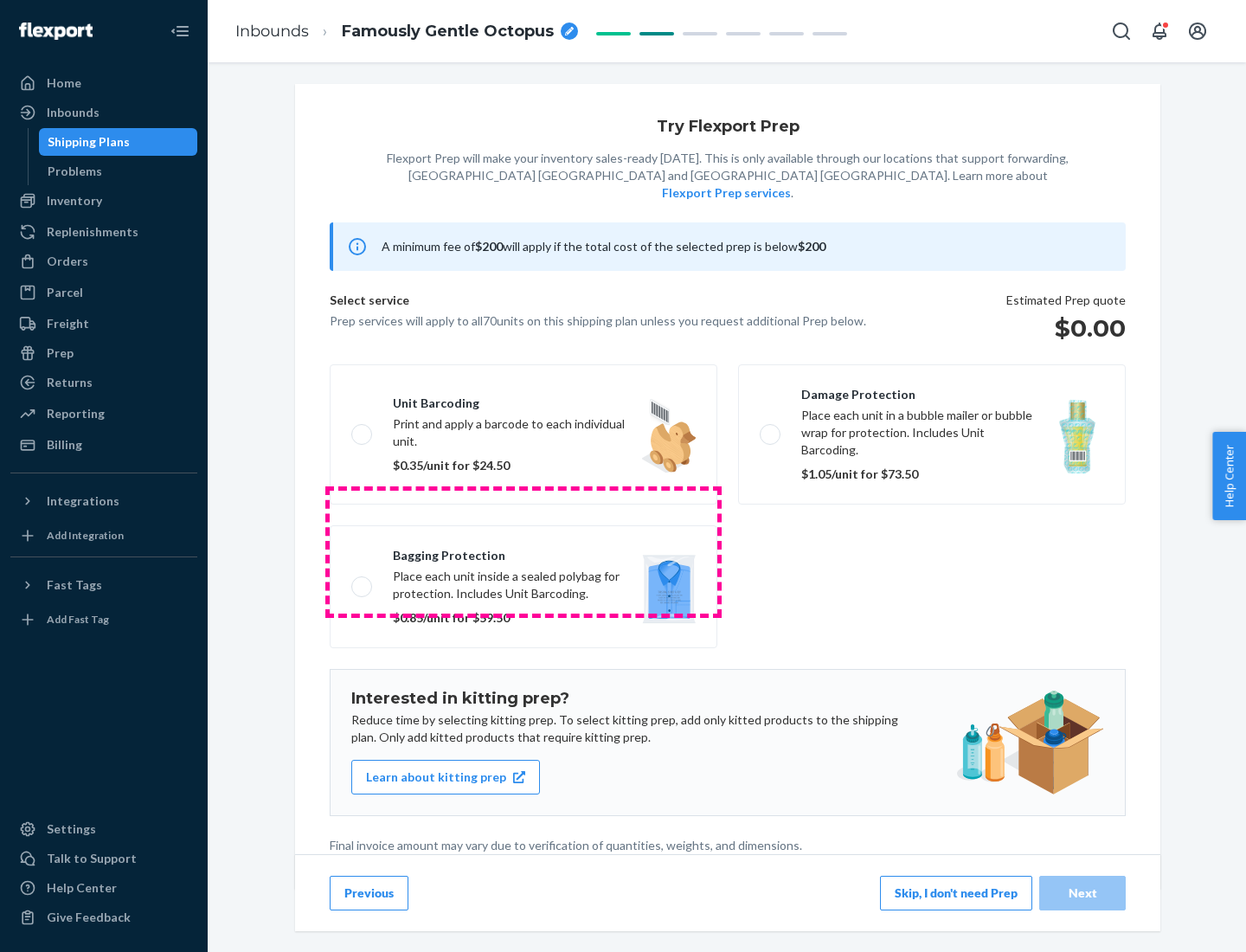
click at [523, 552] on label "Bagging protection Place each unit inside a sealed polybag for protection. Incl…" at bounding box center [523, 586] width 388 height 123
click at [363, 581] on input "Bagging protection Place each unit inside a sealed polybag for protection. Incl…" at bounding box center [357, 586] width 11 height 11
checkbox input "true"
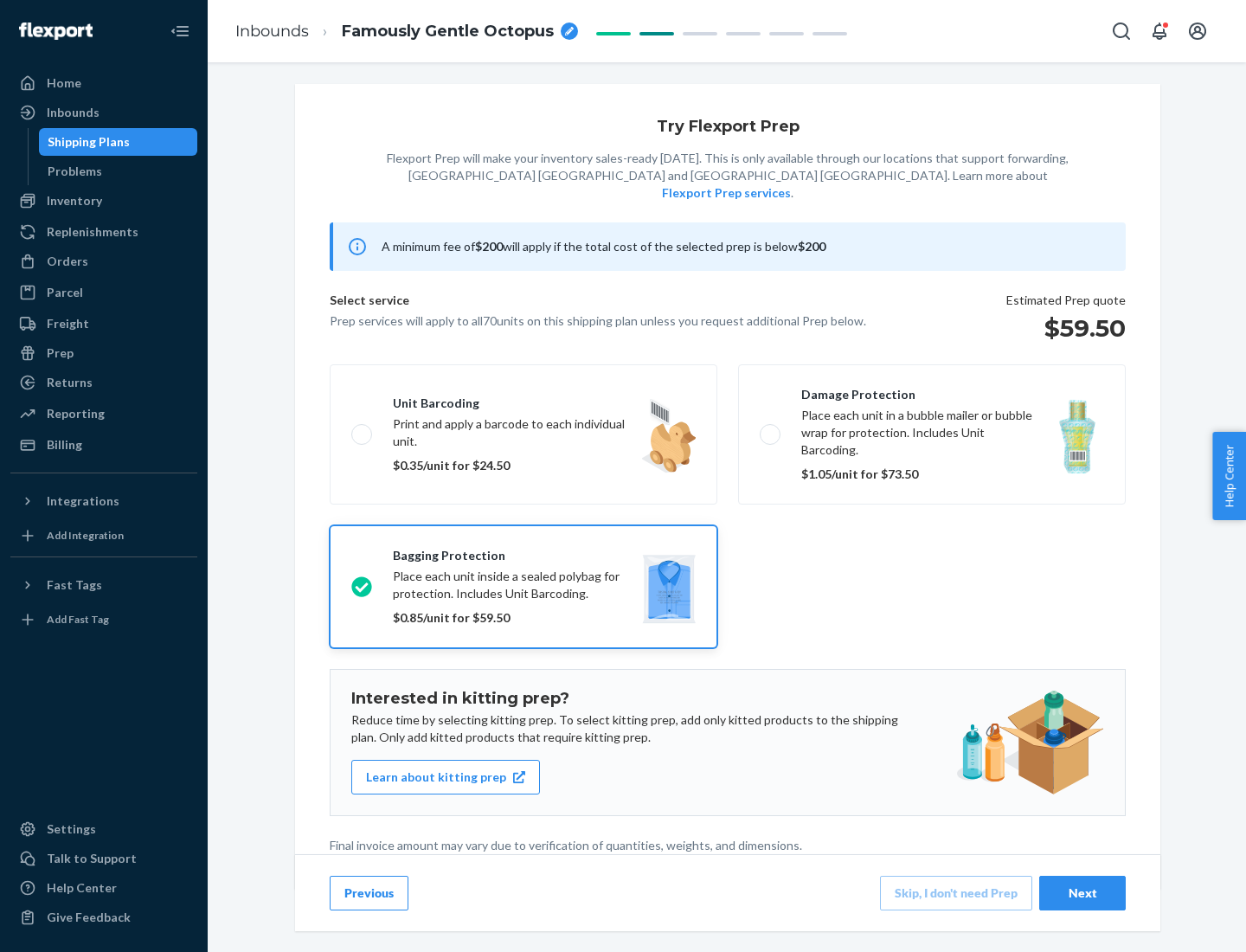
click at [1082, 892] on div "Next" at bounding box center [1082, 893] width 57 height 17
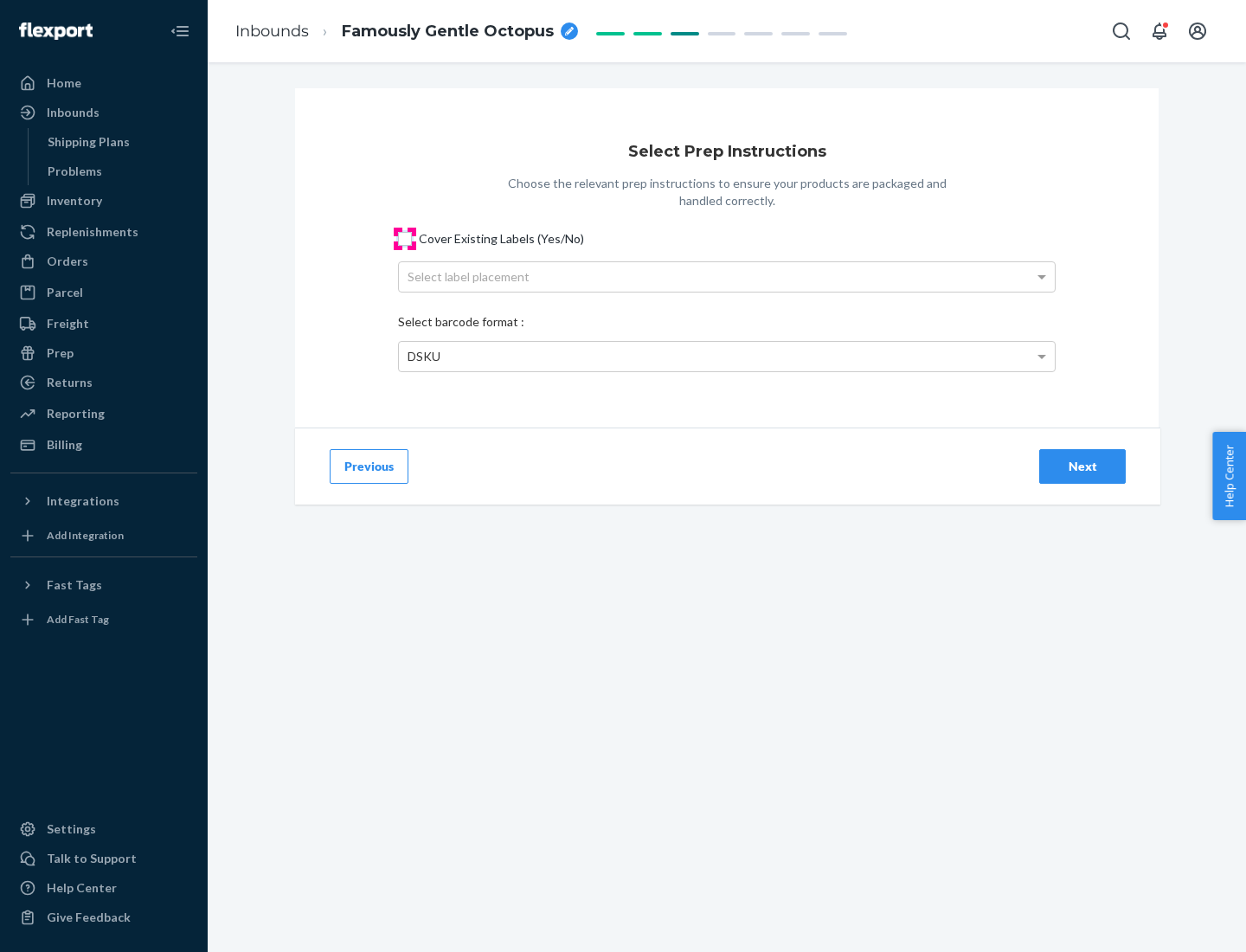
click at [405, 238] on input "Cover Existing Labels (Yes/No)" at bounding box center [405, 239] width 14 height 14
checkbox input "true"
click at [727, 276] on div "Select label placement" at bounding box center [727, 276] width 656 height 29
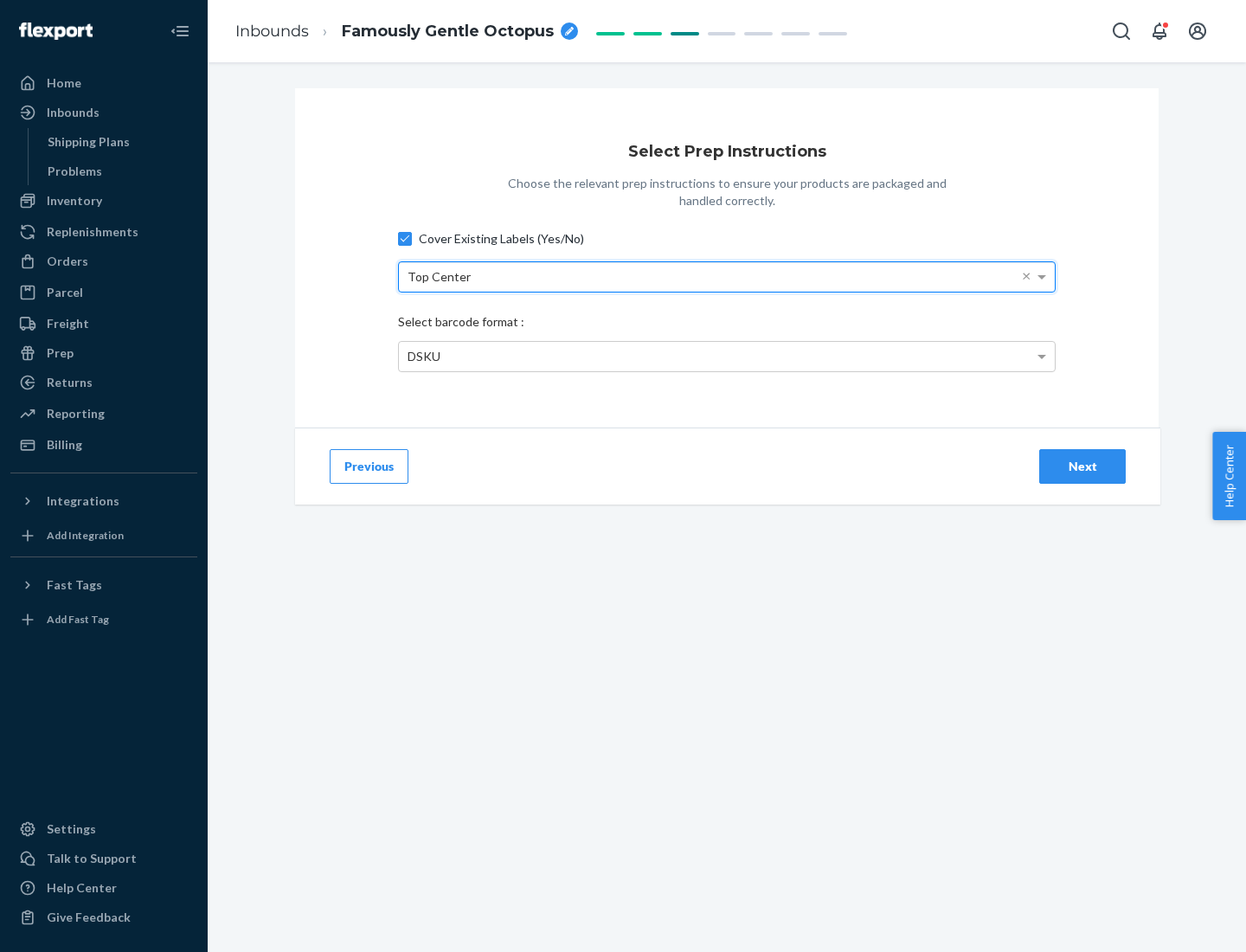
click at [727, 356] on div "DSKU" at bounding box center [727, 356] width 656 height 29
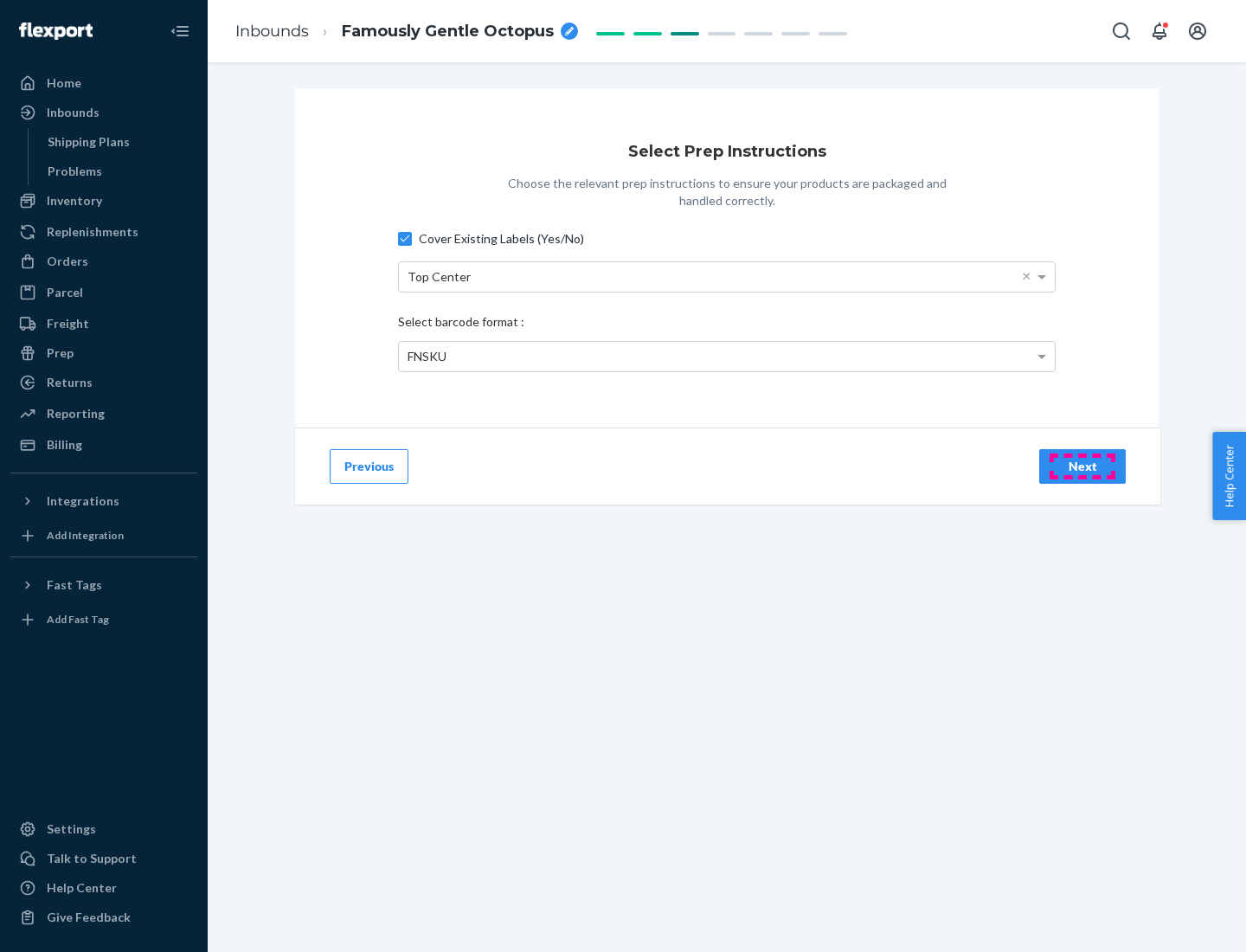
click at [1082, 465] on div "Next" at bounding box center [1082, 466] width 57 height 17
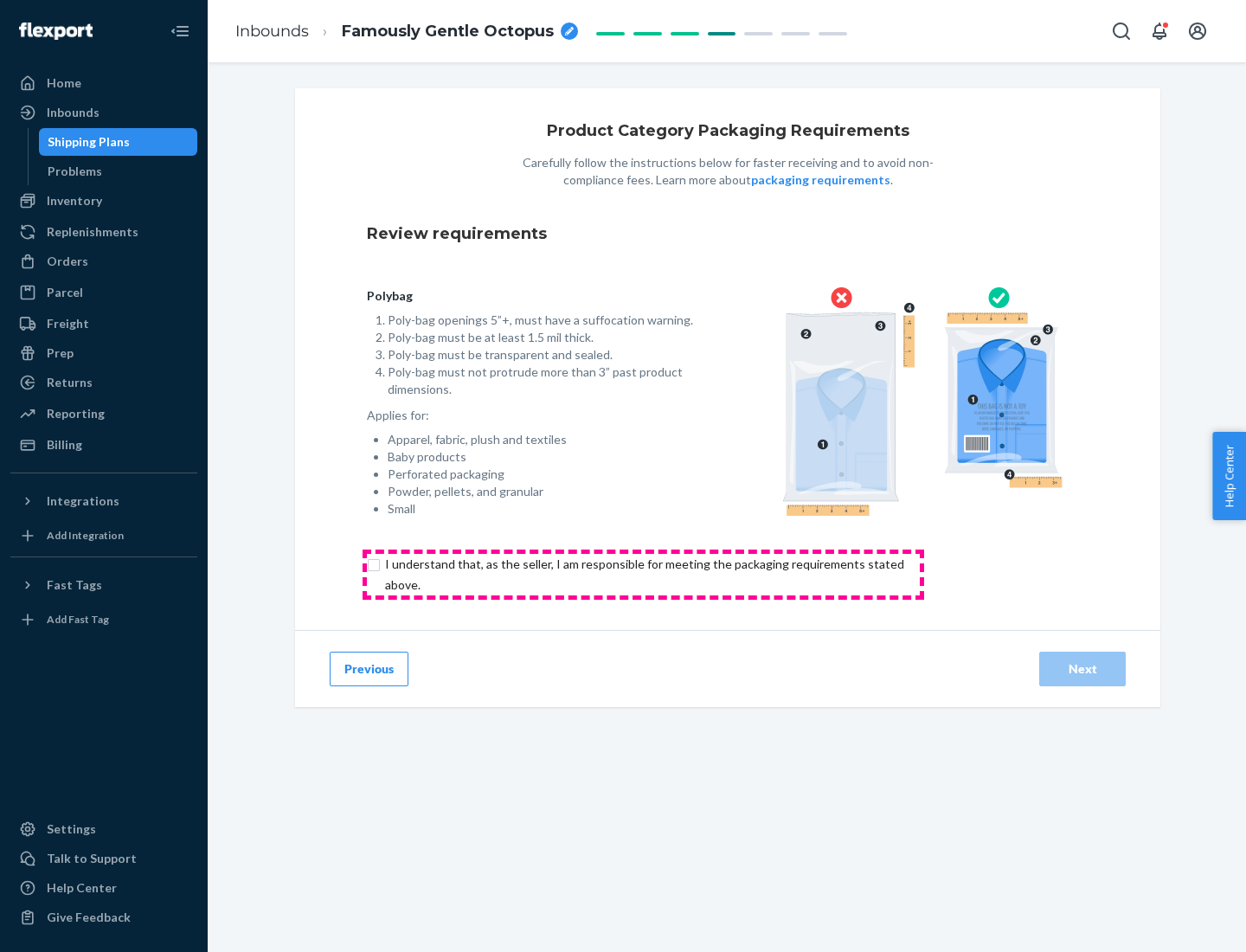
click at [643, 574] on input "checkbox" at bounding box center [654, 574] width 575 height 41
checkbox input "true"
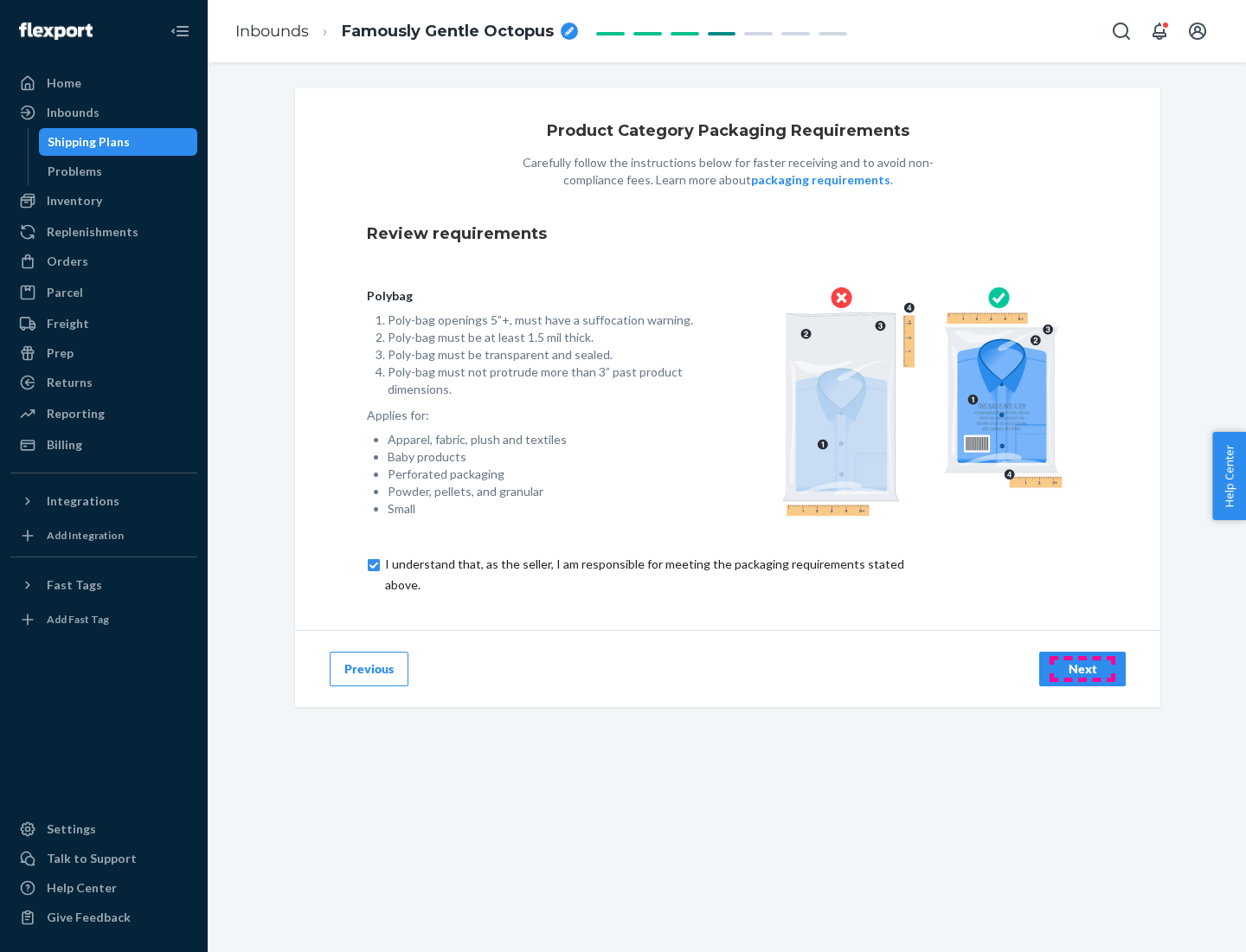
click at [1082, 668] on div "Next" at bounding box center [1082, 669] width 57 height 17
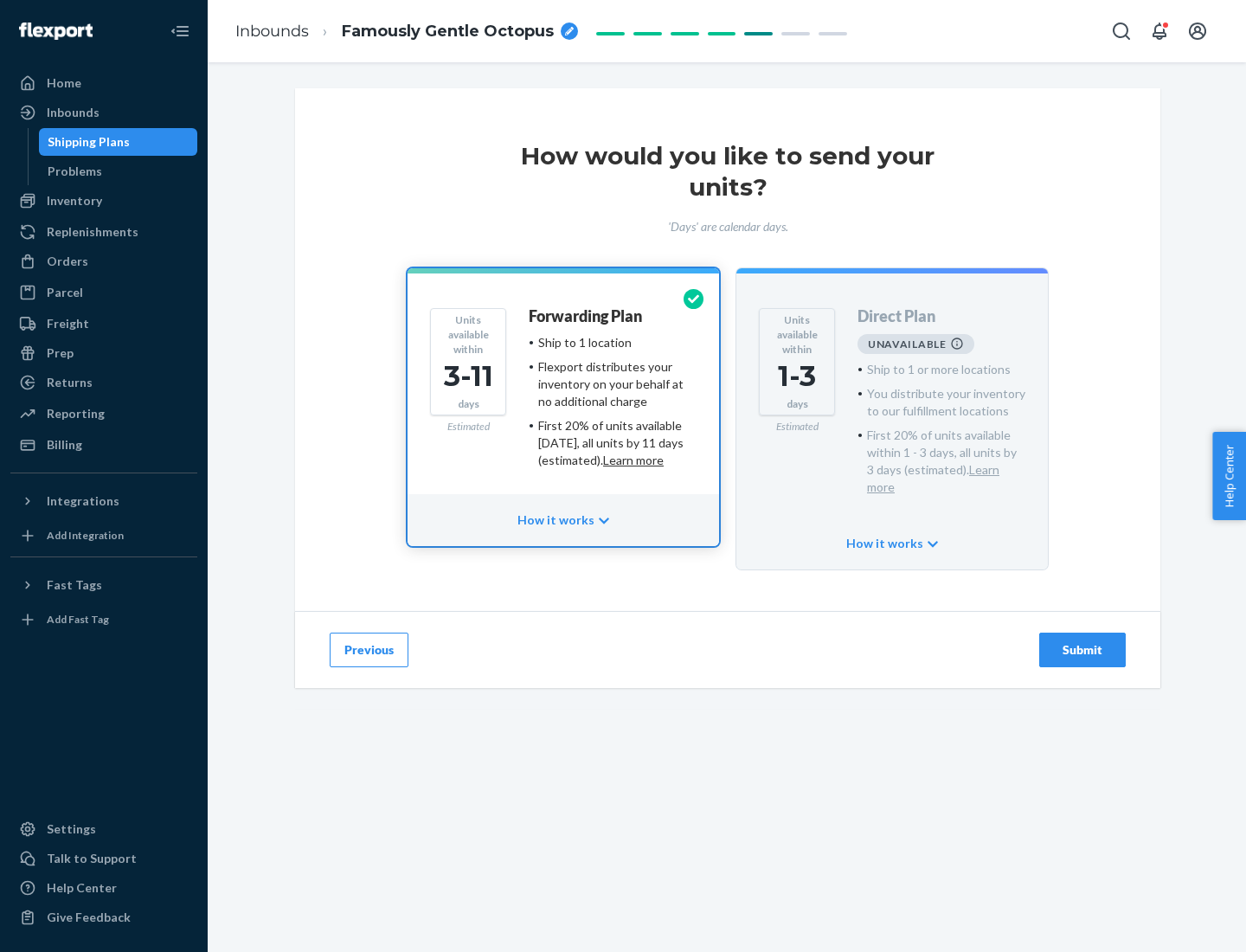
click at [586, 316] on h4 "Forwarding Plan" at bounding box center [585, 317] width 114 height 17
click at [1082, 641] on div "Submit" at bounding box center [1082, 649] width 57 height 17
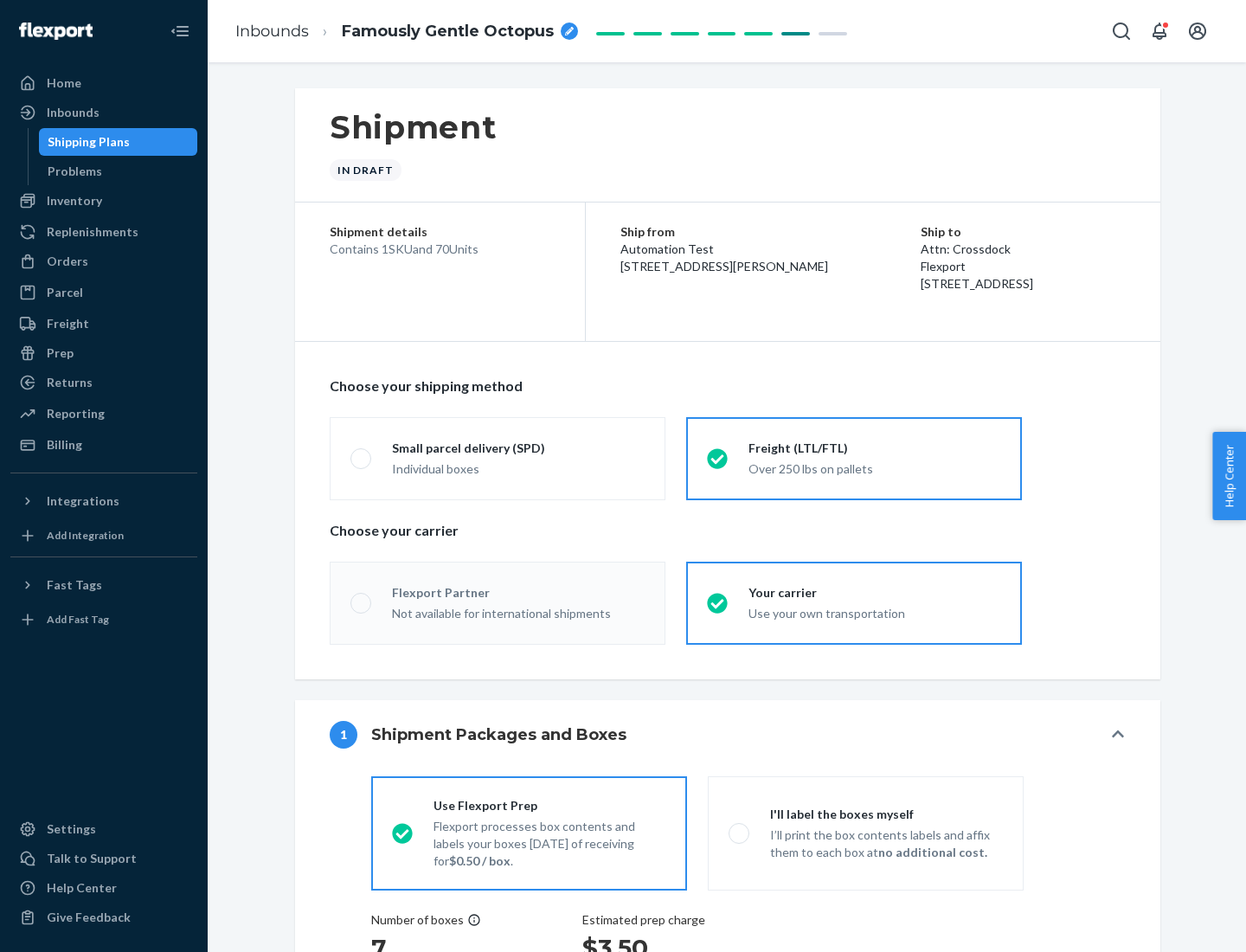
radio input "true"
radio input "false"
radio input "true"
radio input "false"
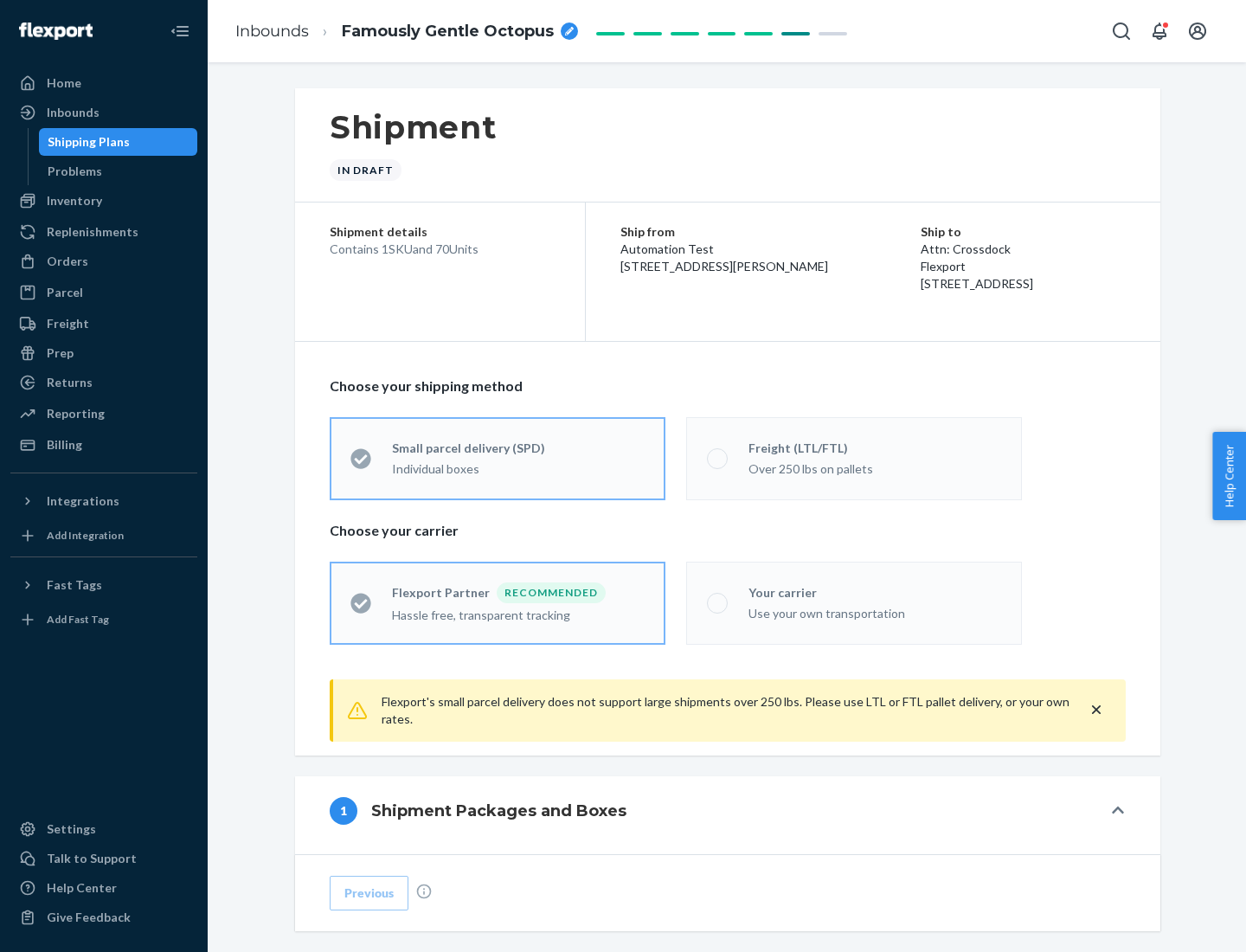
click at [854, 458] on div "Over 250 lbs on pallets" at bounding box center [875, 467] width 253 height 21
click at [718, 458] on input "Freight (LTL/FTL) Over 250 lbs on pallets" at bounding box center [712, 459] width 11 height 11
radio input "true"
radio input "false"
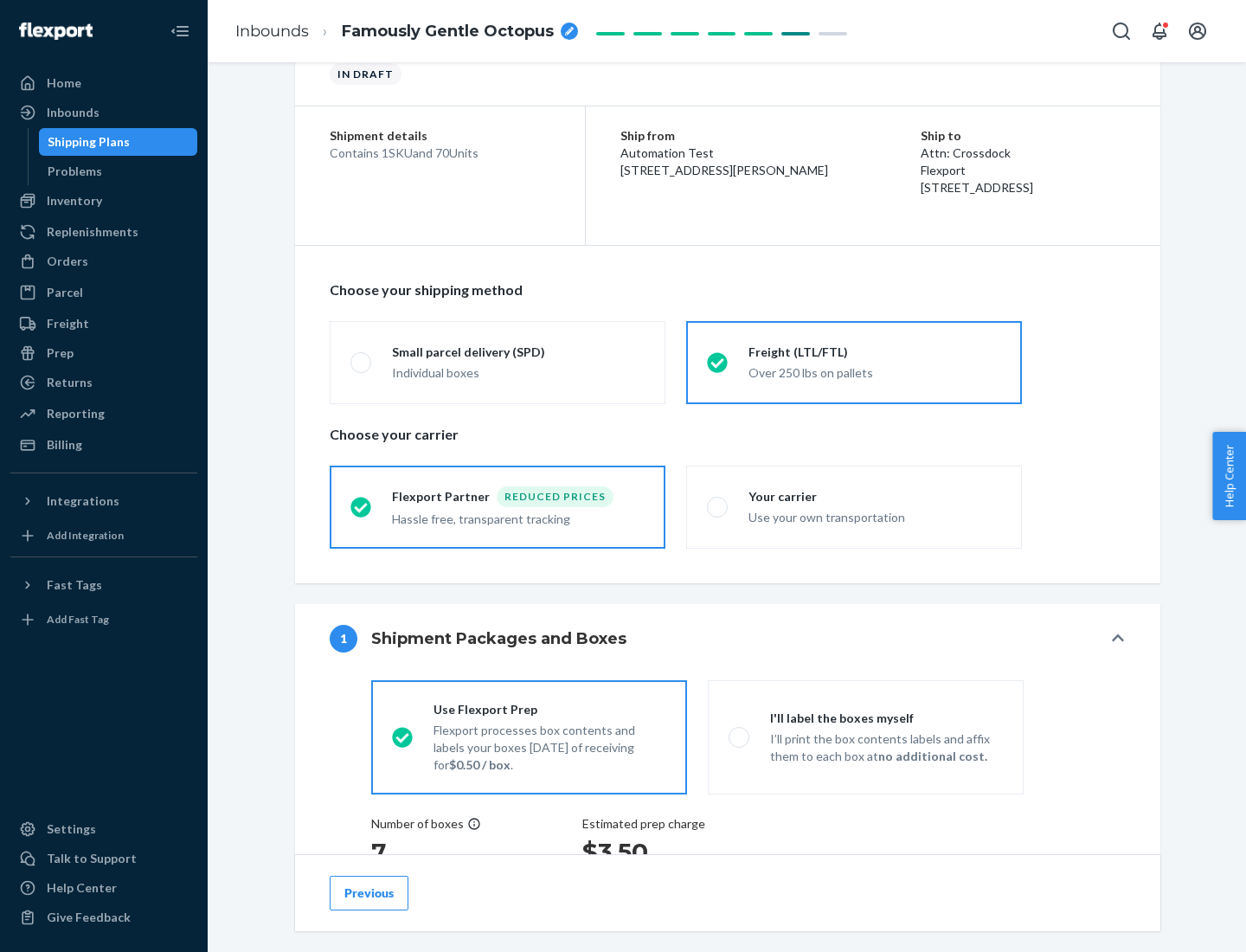
click at [854, 507] on div "Use your own transportation" at bounding box center [875, 516] width 253 height 21
click at [718, 507] on input "Your carrier Use your own transportation" at bounding box center [712, 507] width 11 height 11
radio input "true"
radio input "false"
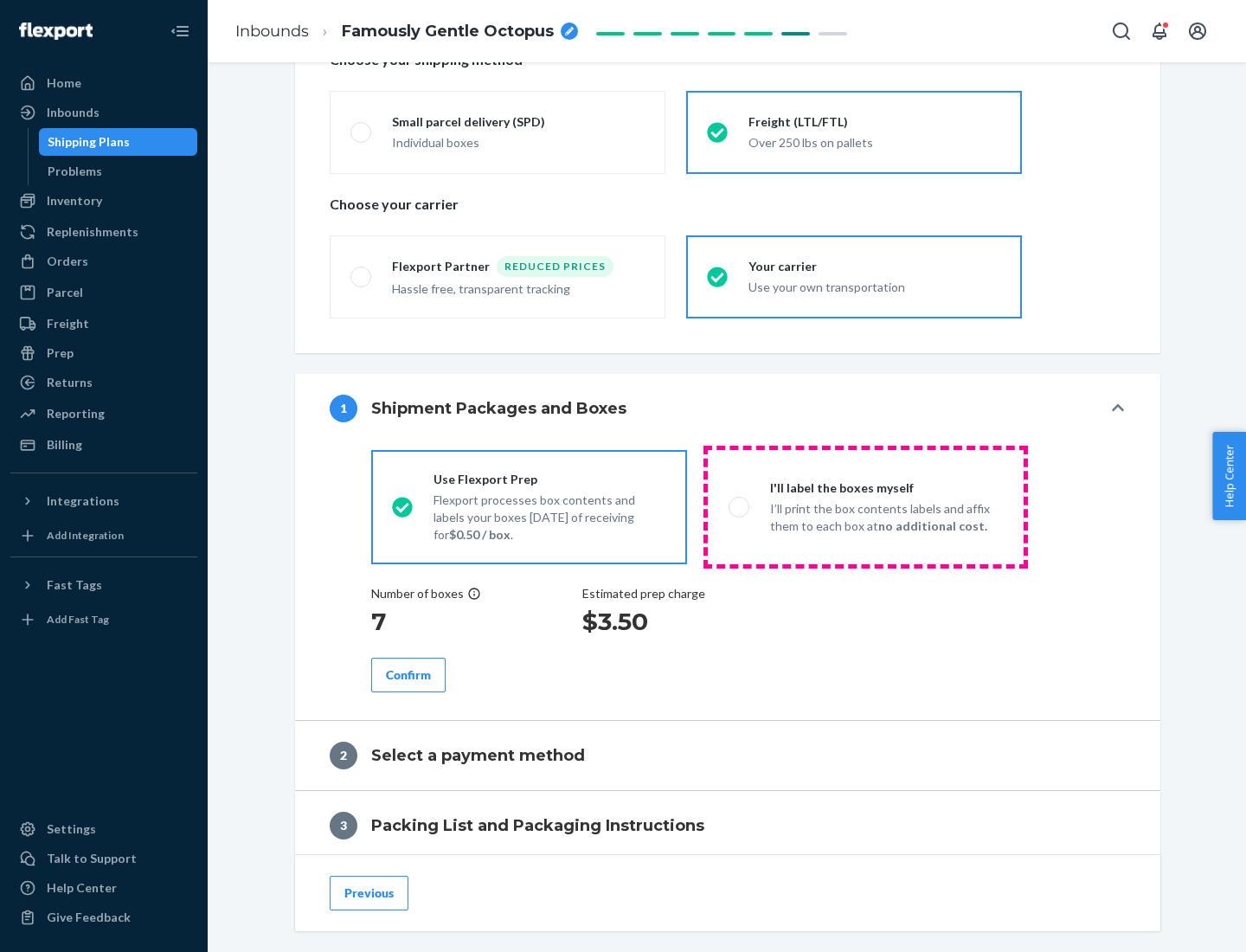
click at [865, 507] on p "I’ll print the box contents labels and affix them to each box at no additional …" at bounding box center [887, 517] width 233 height 35
click at [740, 507] on input "I'll label the boxes myself I’ll print the box contents labels and affix them t…" at bounding box center [734, 507] width 11 height 11
radio input "true"
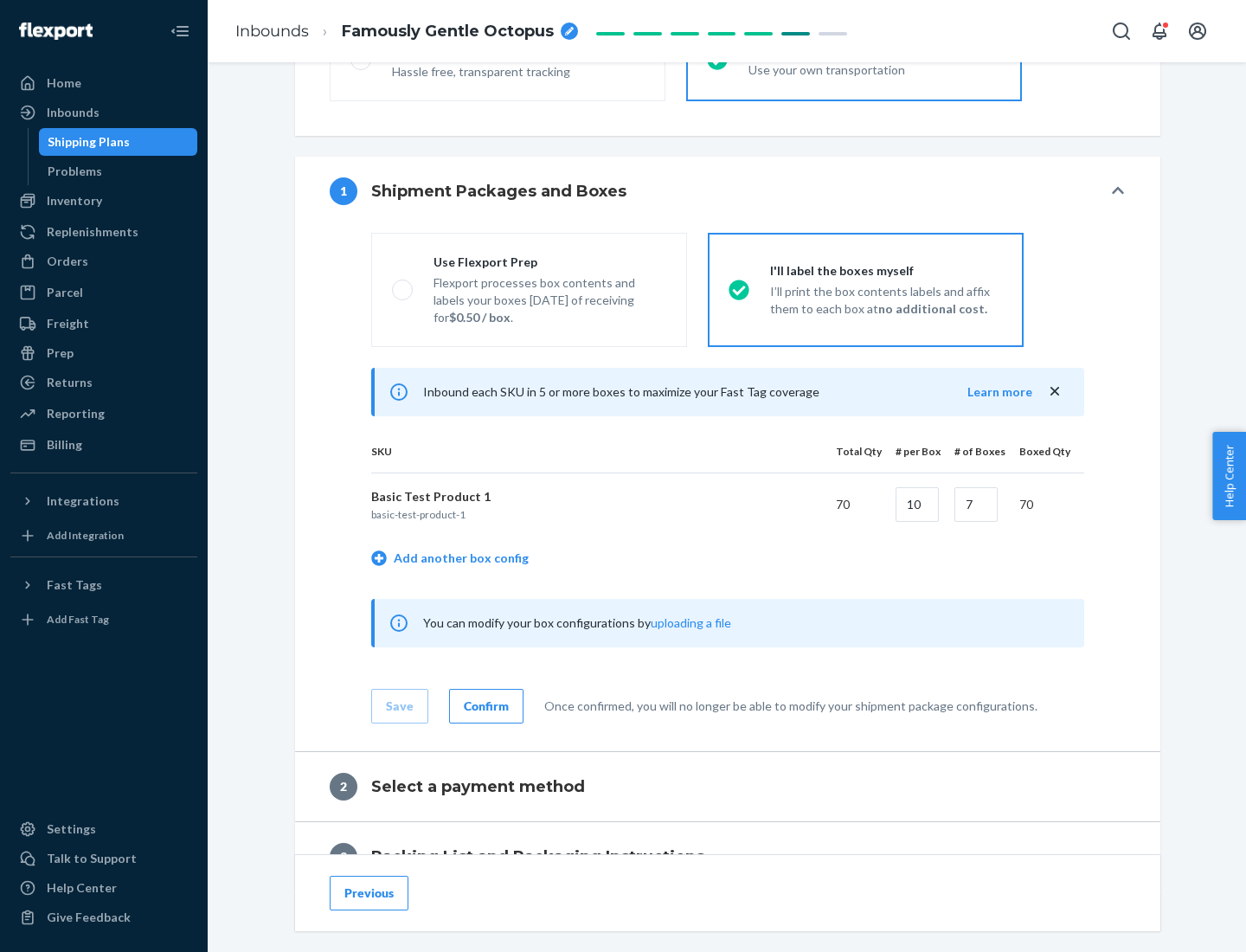
scroll to position [299, 0]
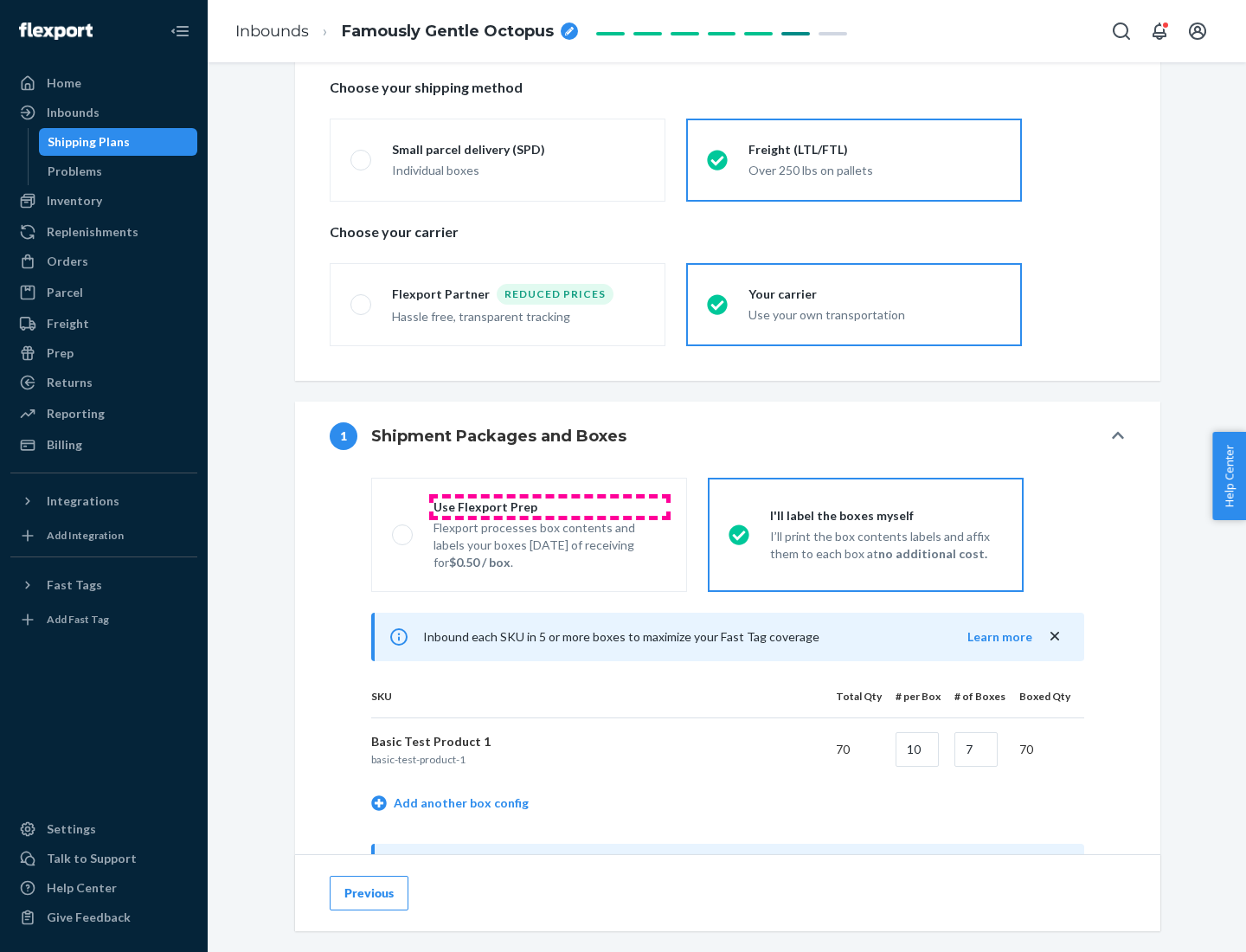
click at [550, 507] on div "Use Flexport Prep" at bounding box center [550, 507] width 233 height 17
click at [403, 529] on input "Use Flexport Prep Flexport processes box contents and labels your boxes [DATE] …" at bounding box center [397, 535] width 11 height 11
radio input "true"
radio input "false"
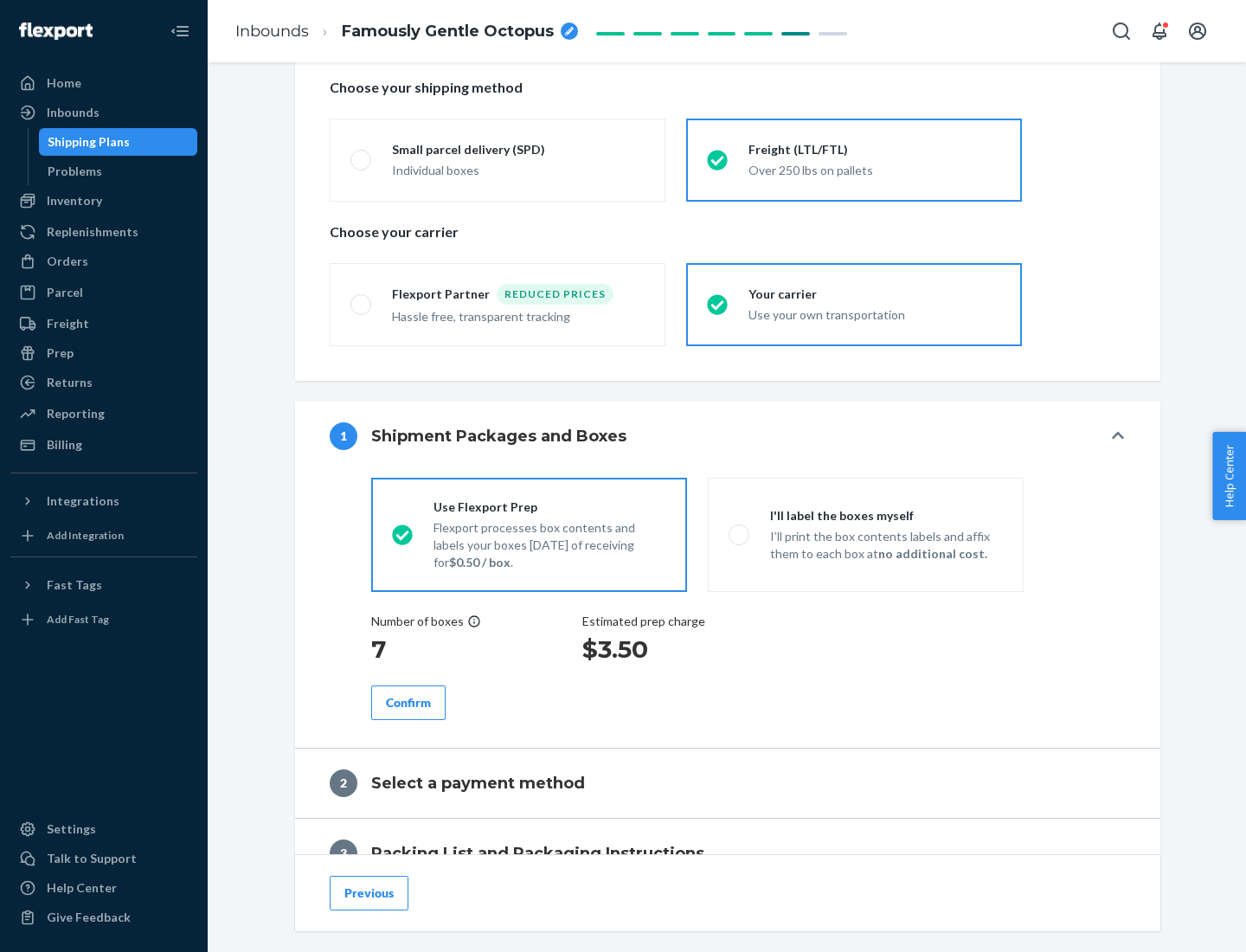
scroll to position [494, 0]
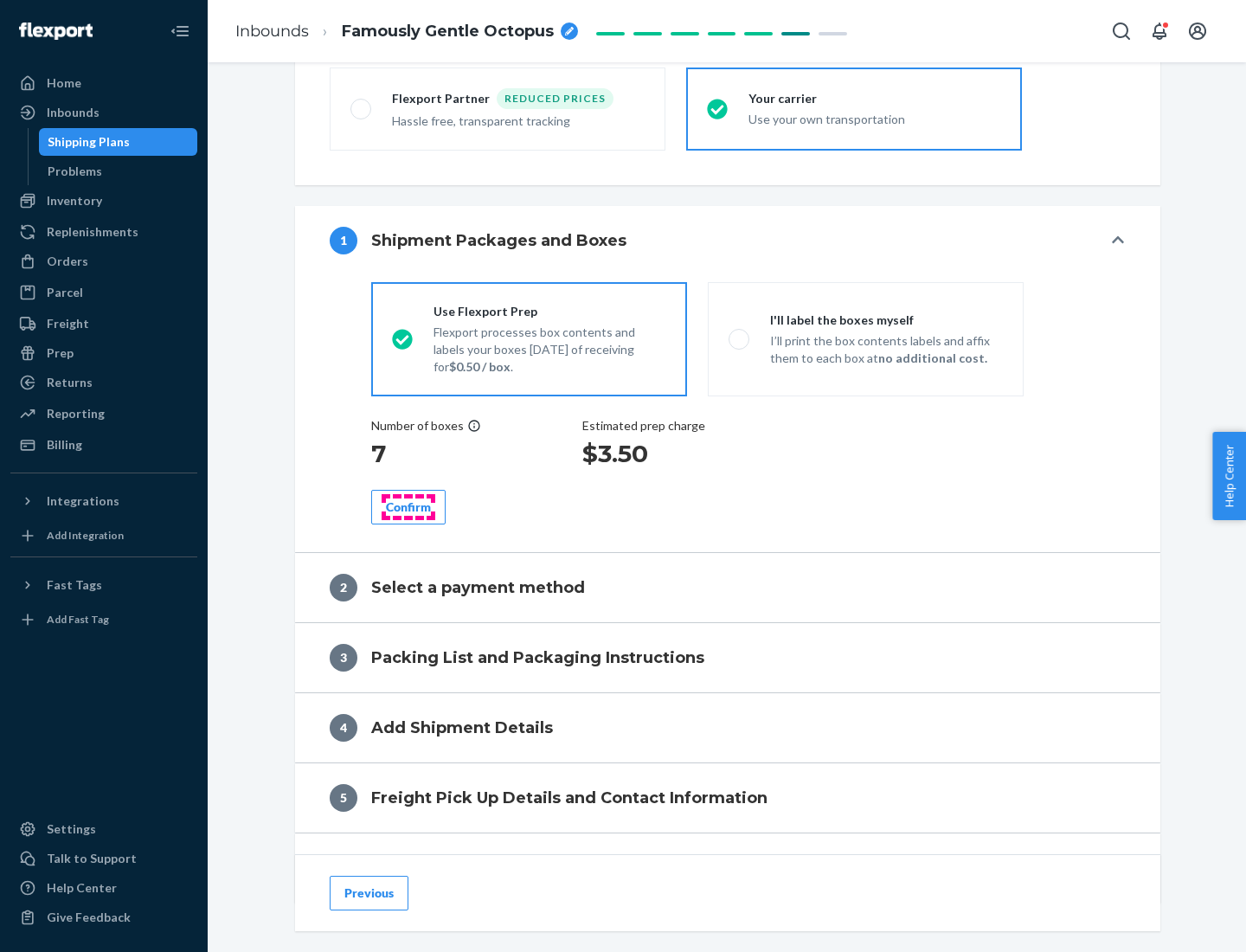
click at [409, 507] on div "Confirm" at bounding box center [409, 507] width 45 height 17
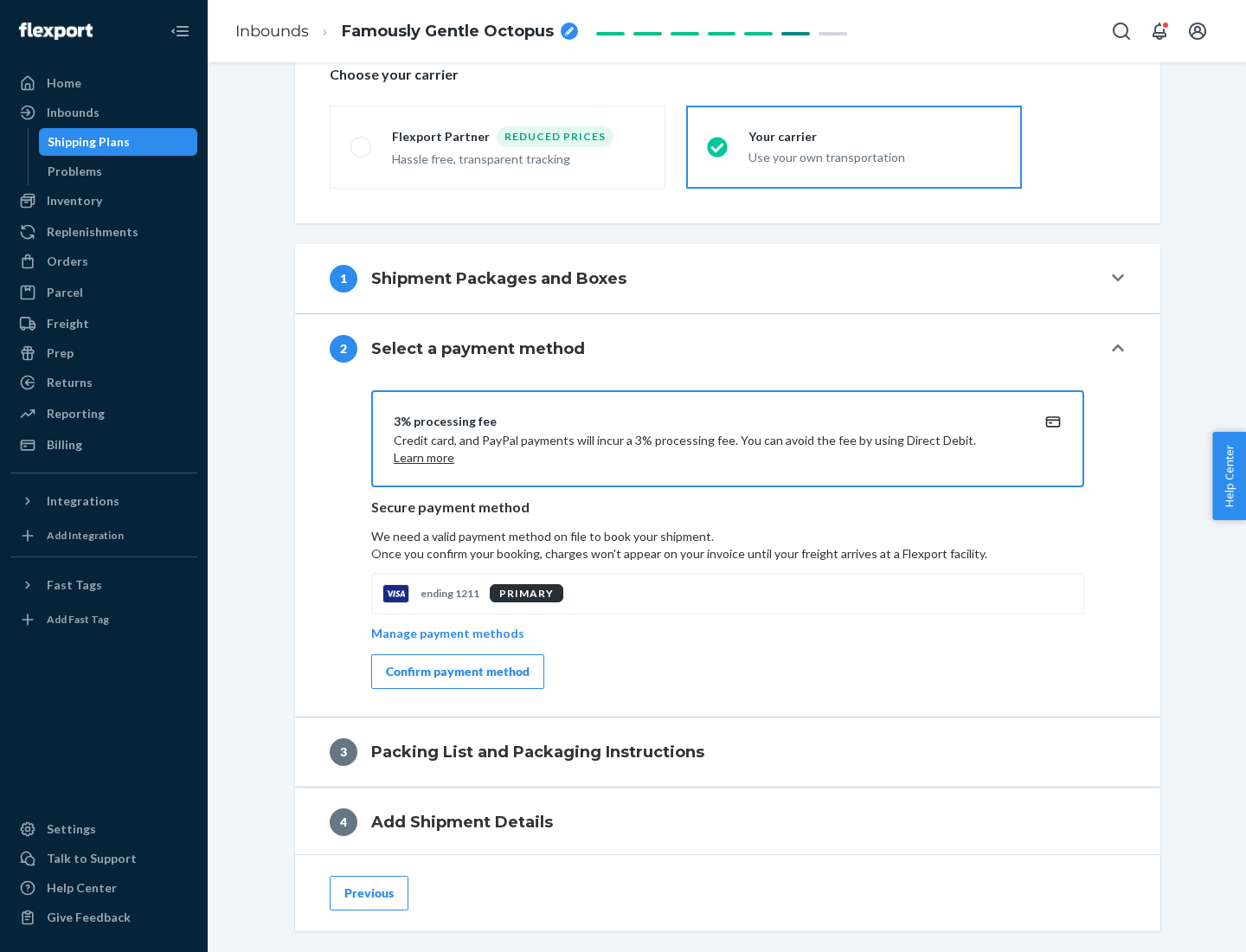
scroll to position [620, 0]
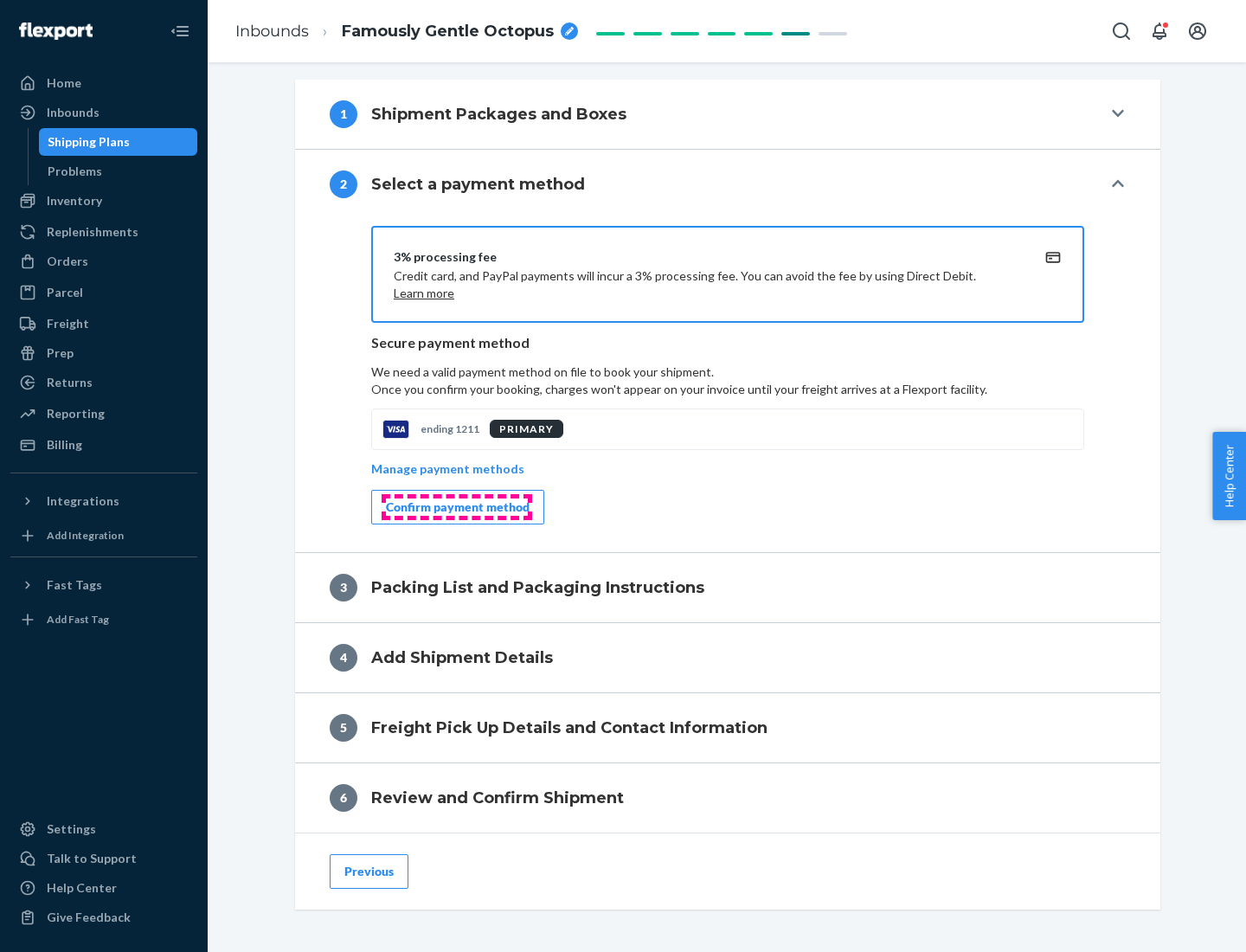
click at [456, 507] on div "Confirm payment method" at bounding box center [458, 507] width 144 height 17
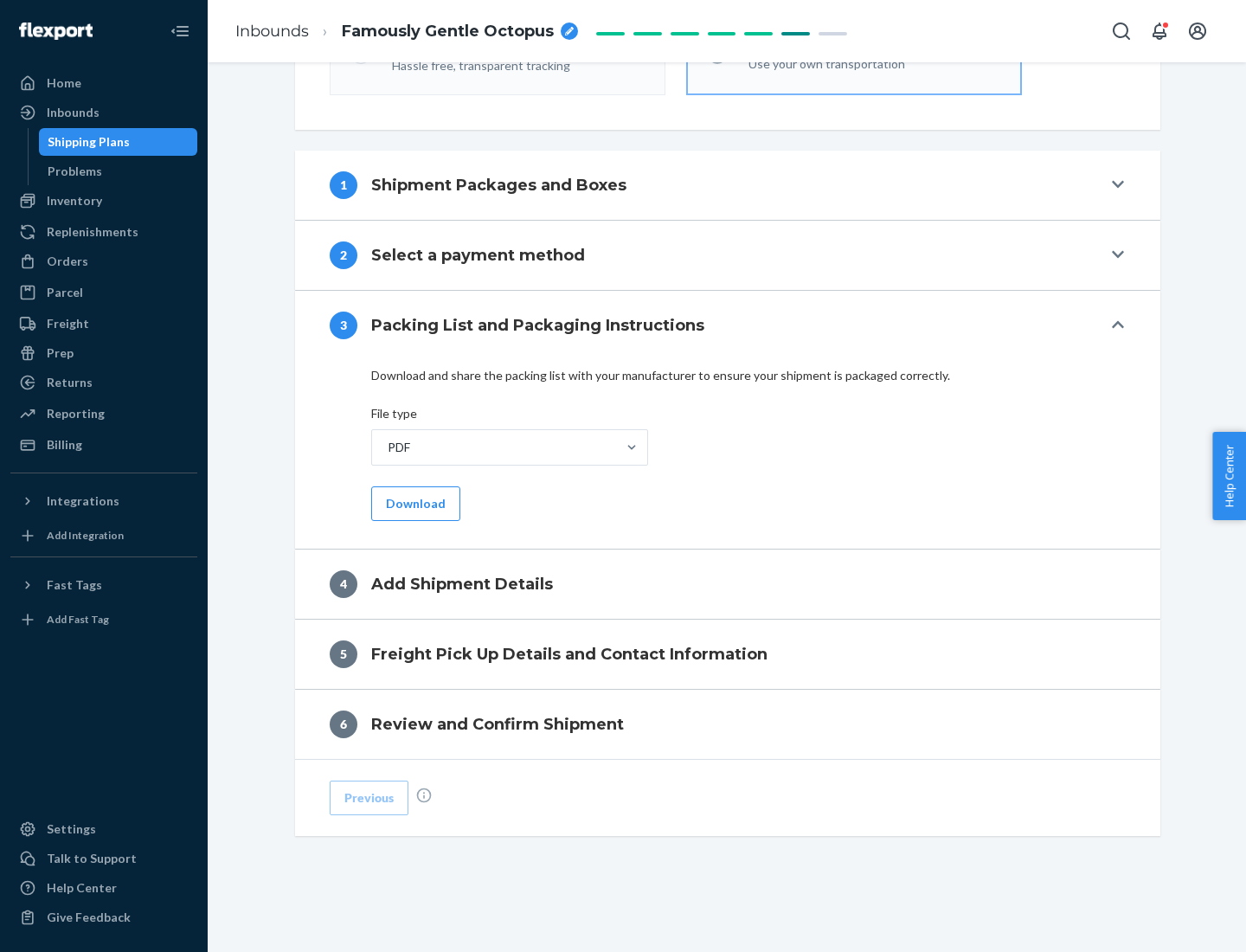
scroll to position [546, 0]
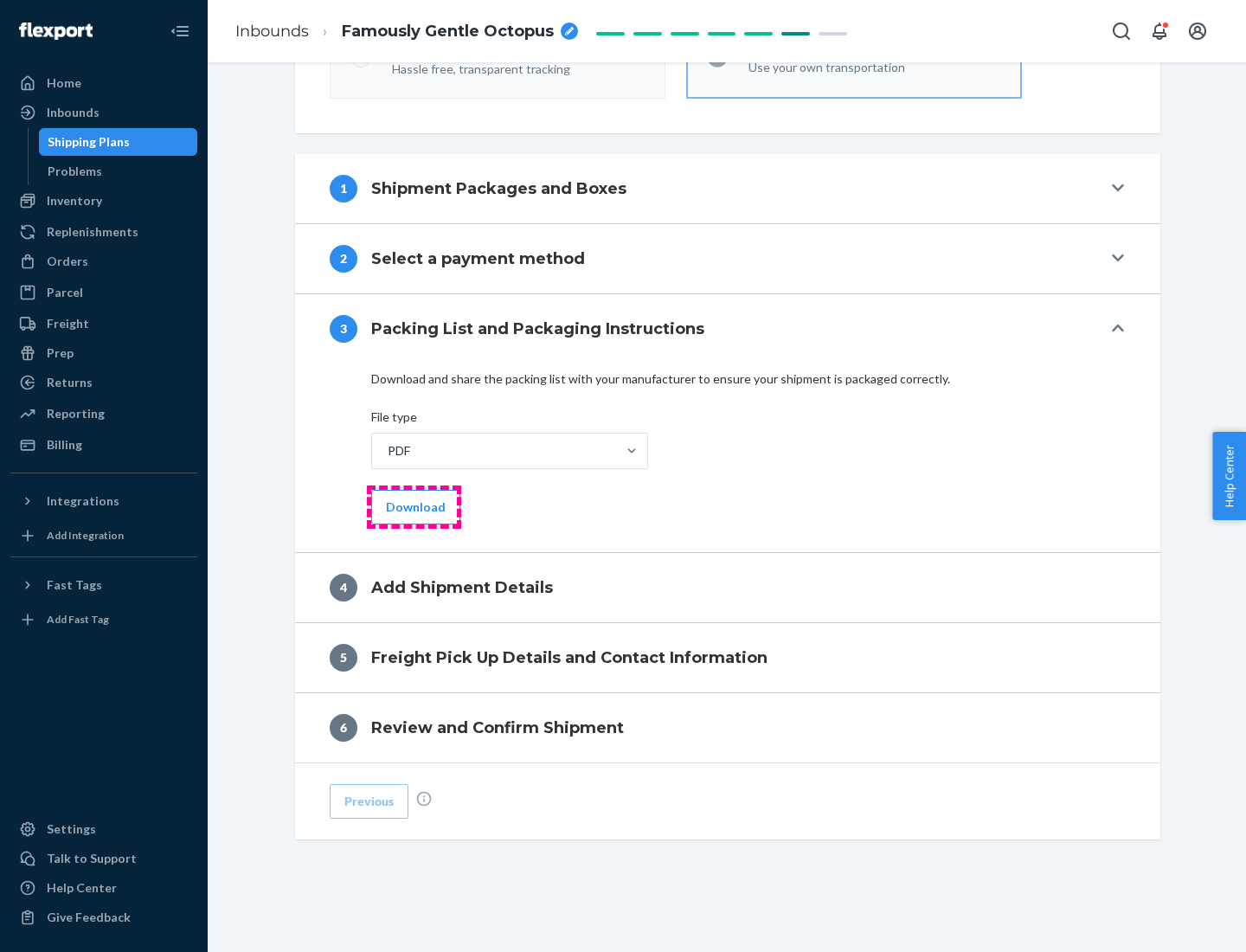
click at [413, 507] on button "Download" at bounding box center [415, 507] width 89 height 35
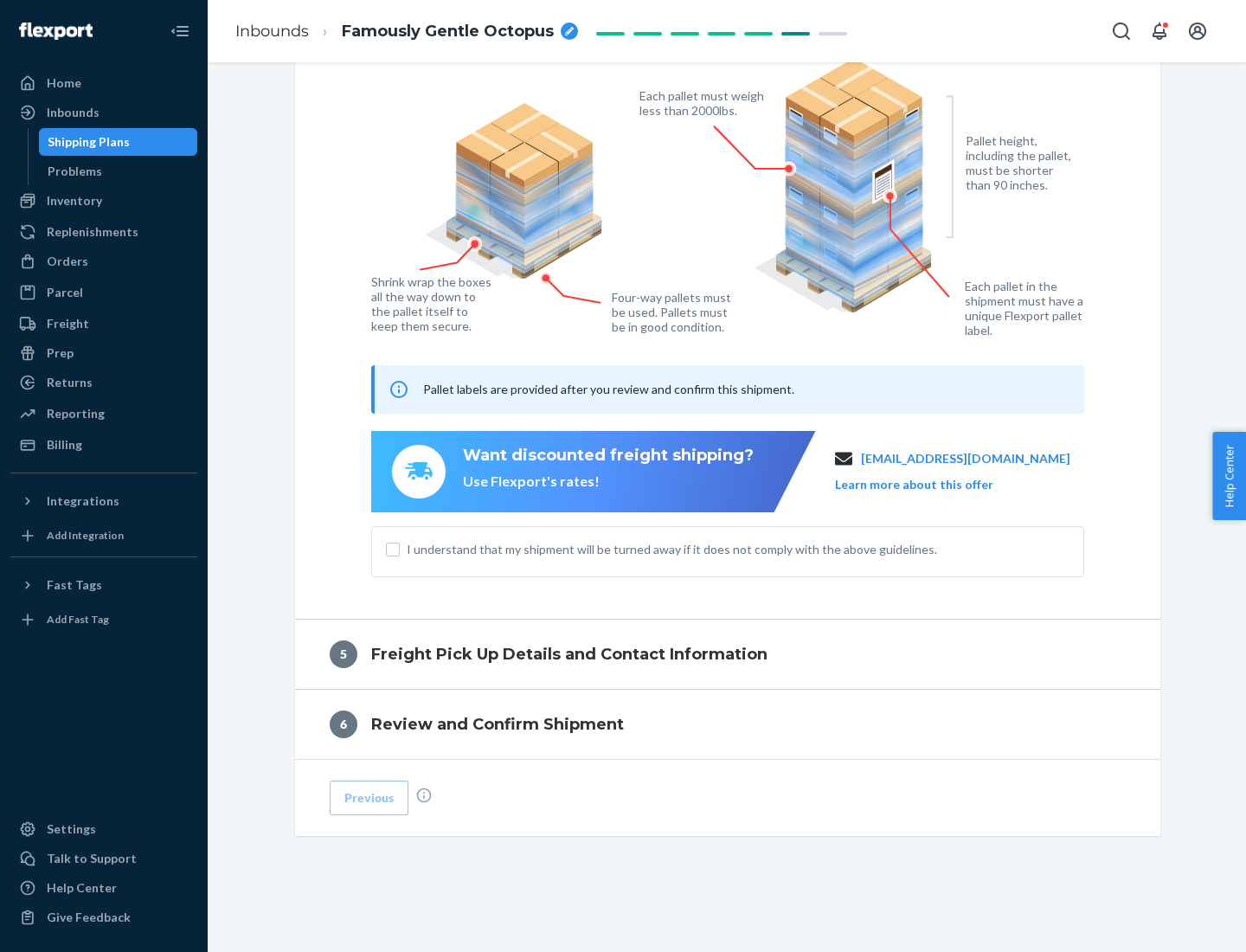
click at [728, 549] on span "I understand that my shipment will be turned away if it does not comply with th…" at bounding box center [738, 550] width 662 height 17
click at [399, 549] on input "I understand that my shipment will be turned away if it does not comply with th…" at bounding box center [393, 549] width 14 height 14
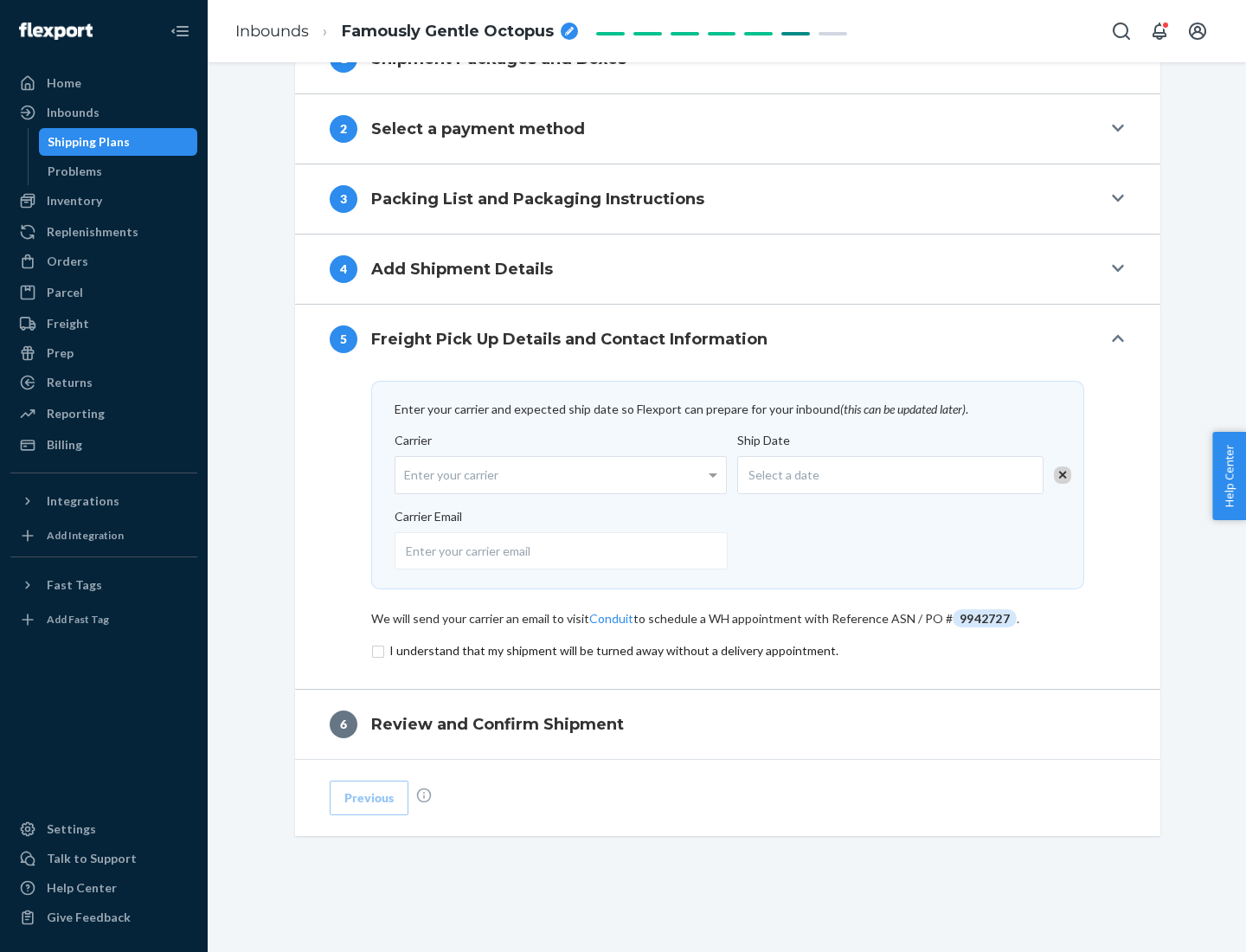
scroll to position [676, 0]
click at [728, 650] on input "checkbox" at bounding box center [727, 650] width 713 height 21
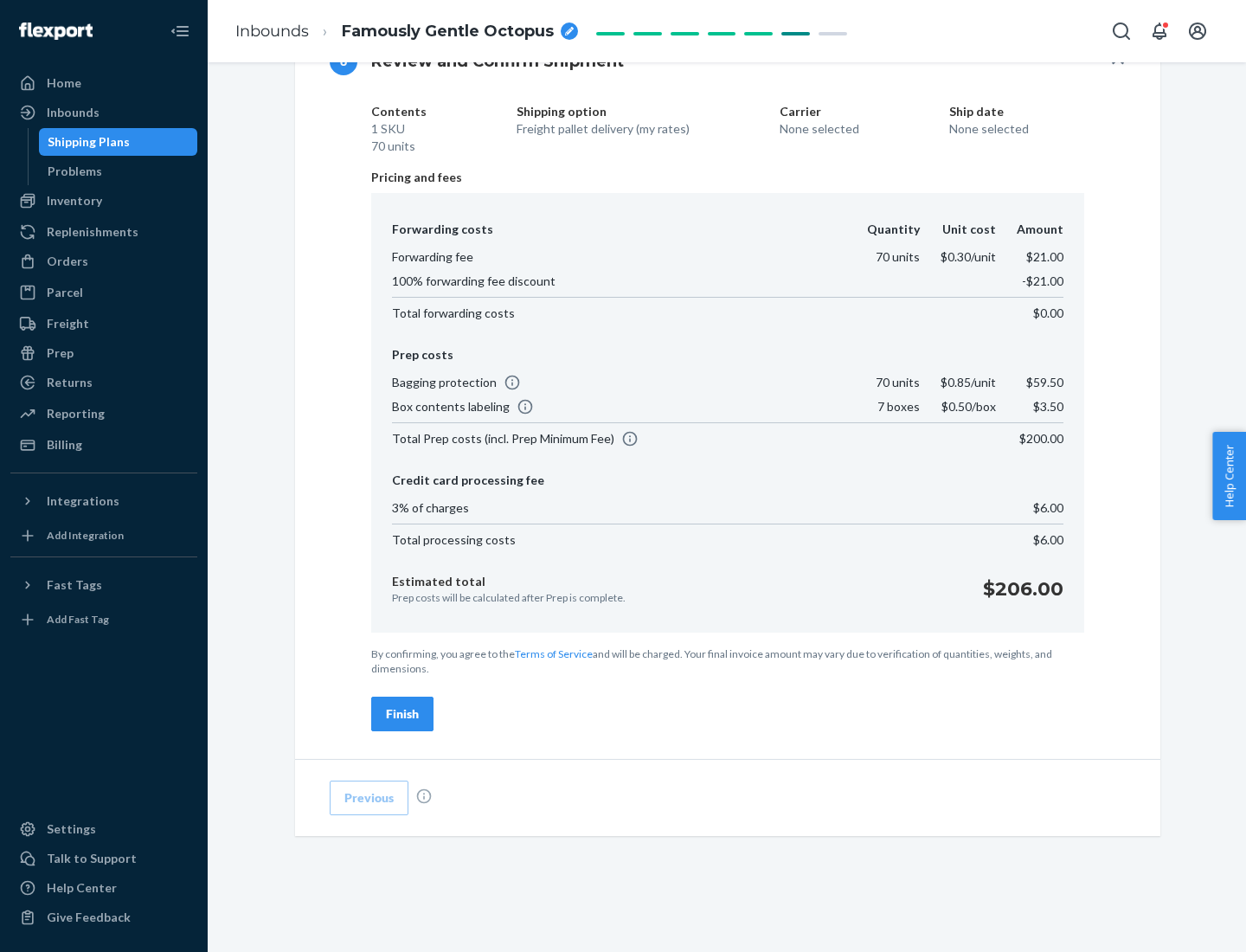
click at [402, 714] on div "Finish" at bounding box center [402, 714] width 33 height 17
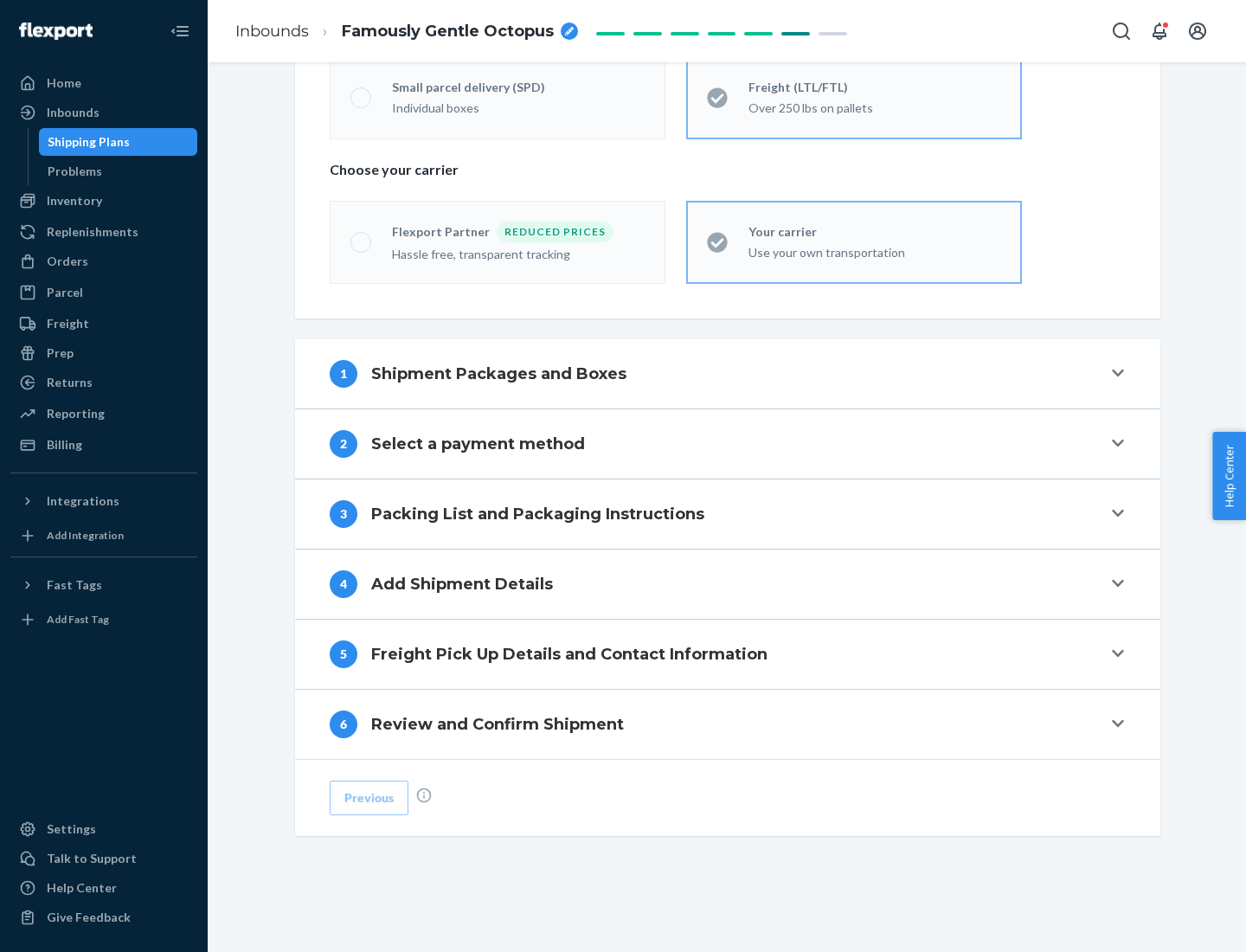
scroll to position [361, 0]
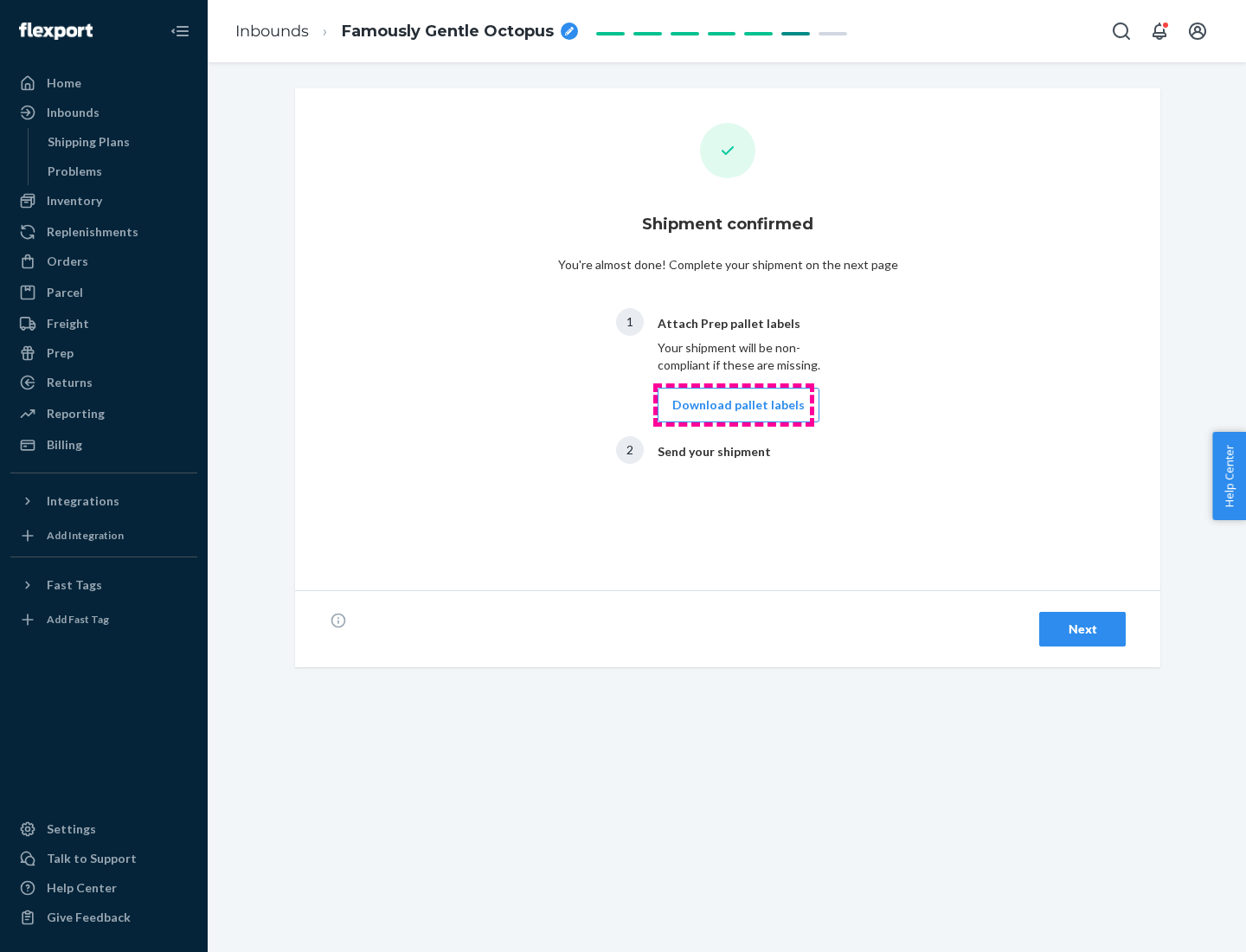
click at [734, 405] on button "Download pallet labels" at bounding box center [739, 405] width 162 height 35
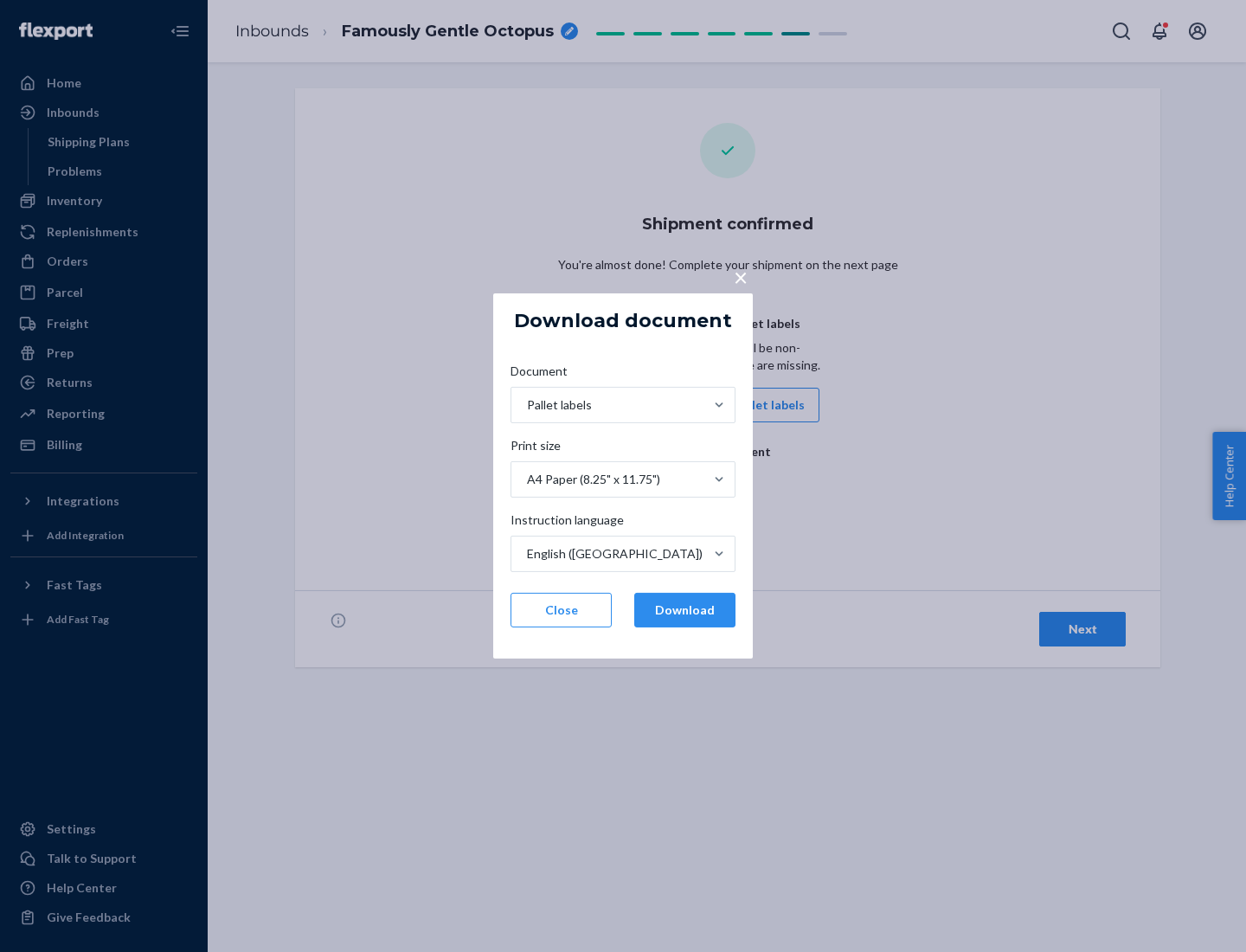
click at [684, 610] on button "Download" at bounding box center [685, 610] width 101 height 35
click at [740, 276] on span "×" at bounding box center [740, 276] width 14 height 29
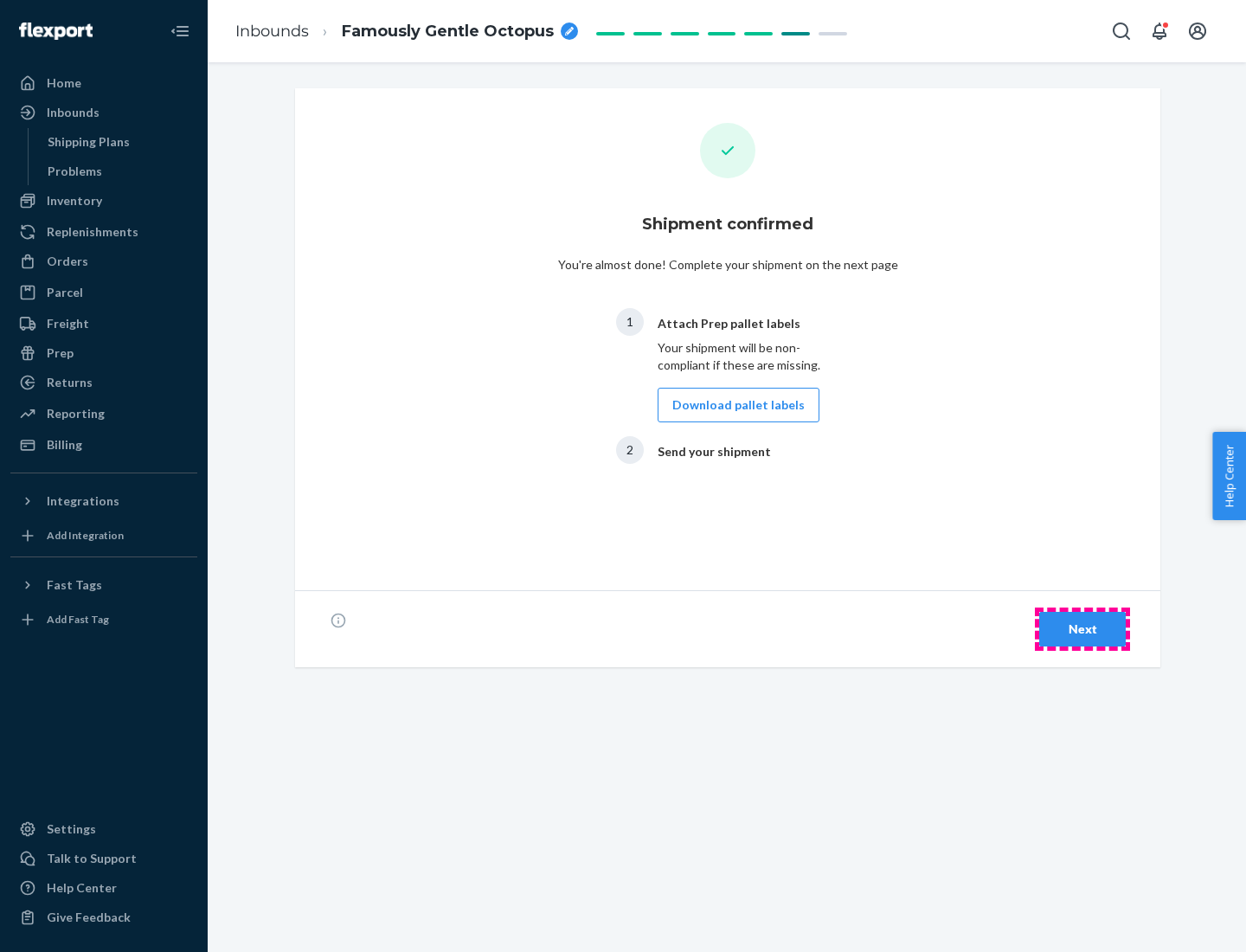
click at [1082, 630] on div "Next" at bounding box center [1082, 629] width 57 height 17
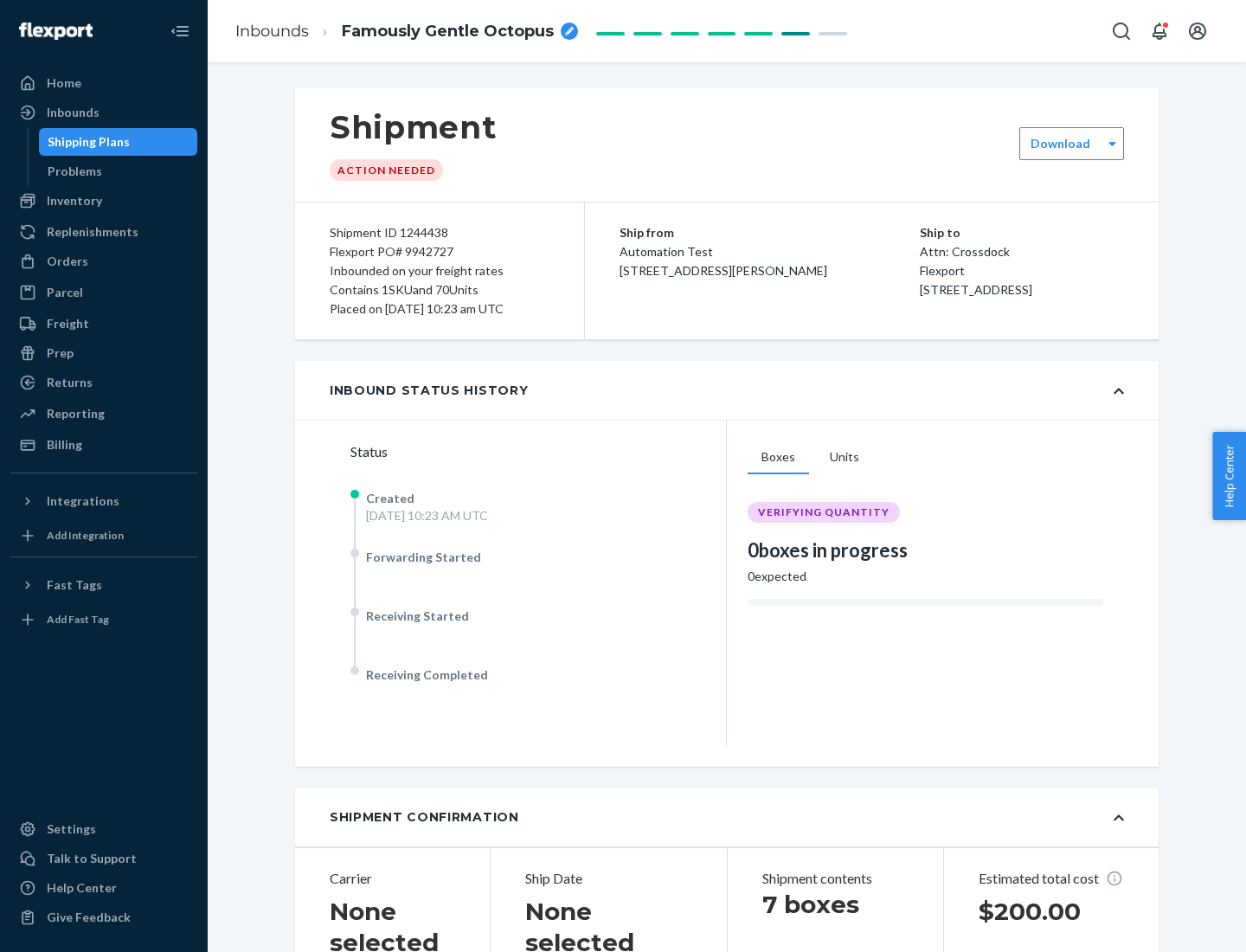
scroll to position [371, 0]
